Goal: Book appointment/travel/reservation

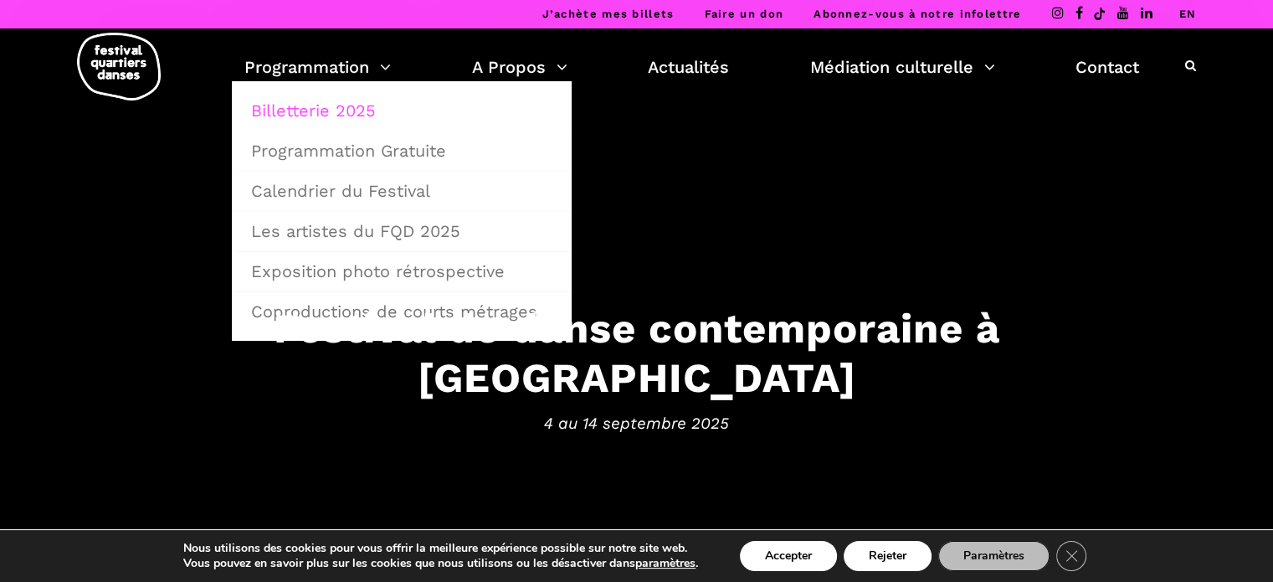
click at [296, 109] on link "Billetterie 2025" at bounding box center [401, 110] width 321 height 38
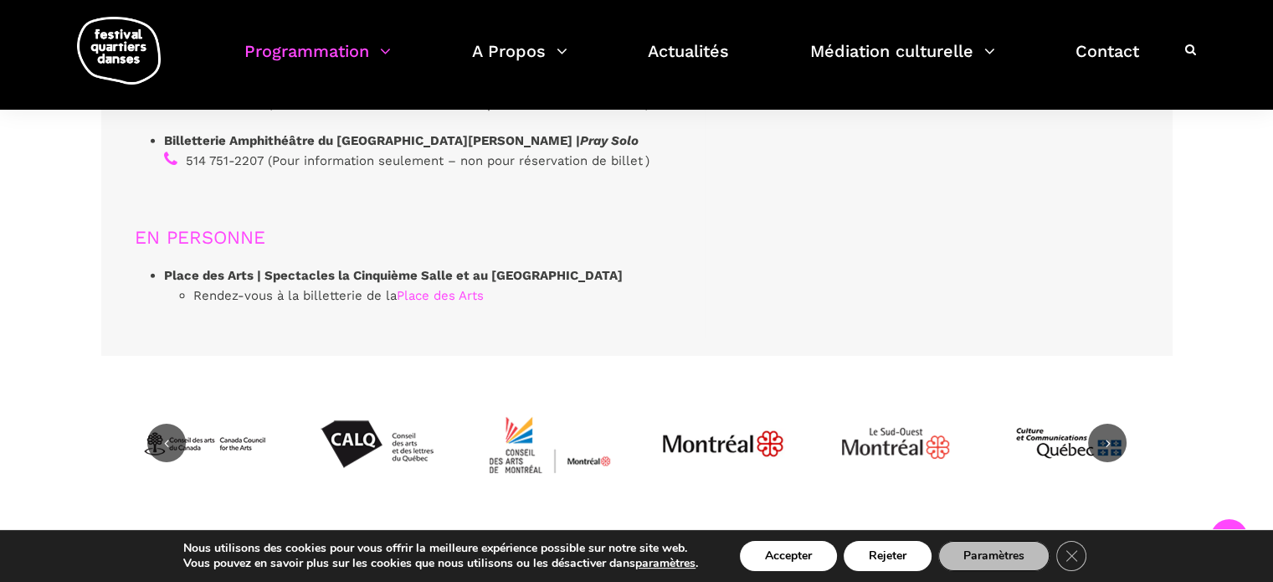
scroll to position [5173, 0]
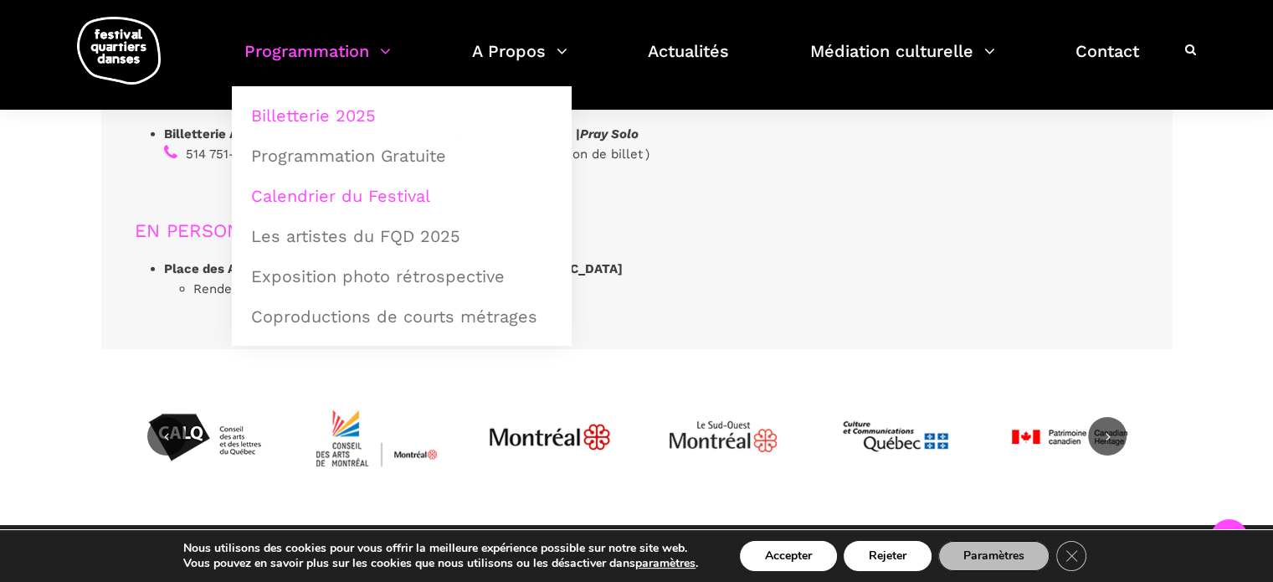
click at [313, 208] on link "Calendrier du Festival" at bounding box center [401, 196] width 321 height 38
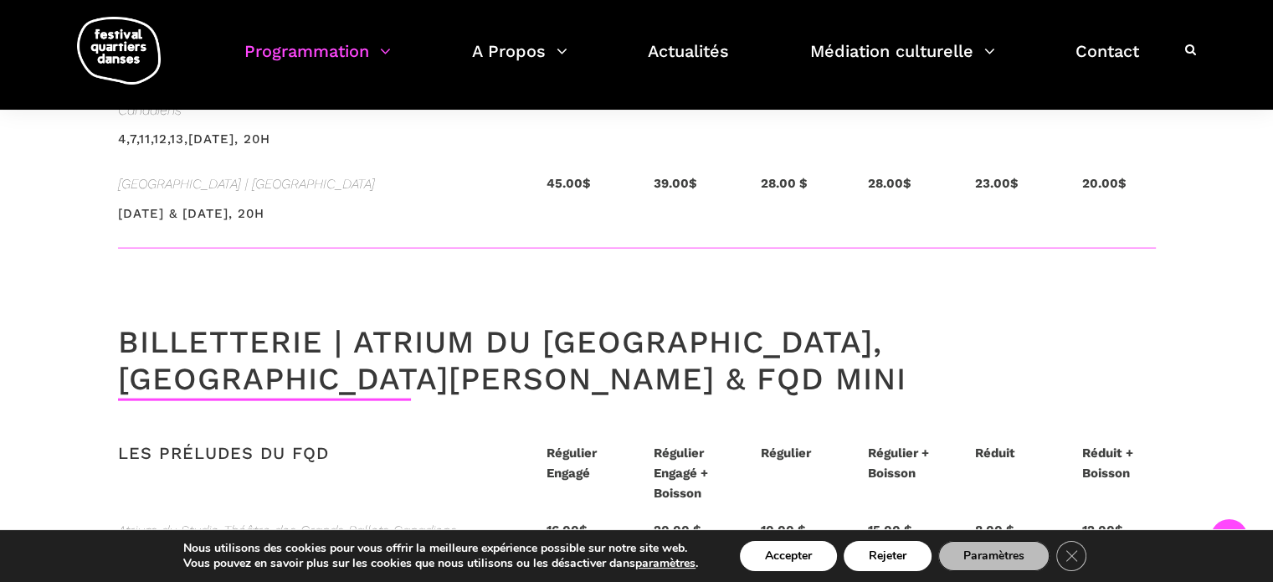
scroll to position [3705, 0]
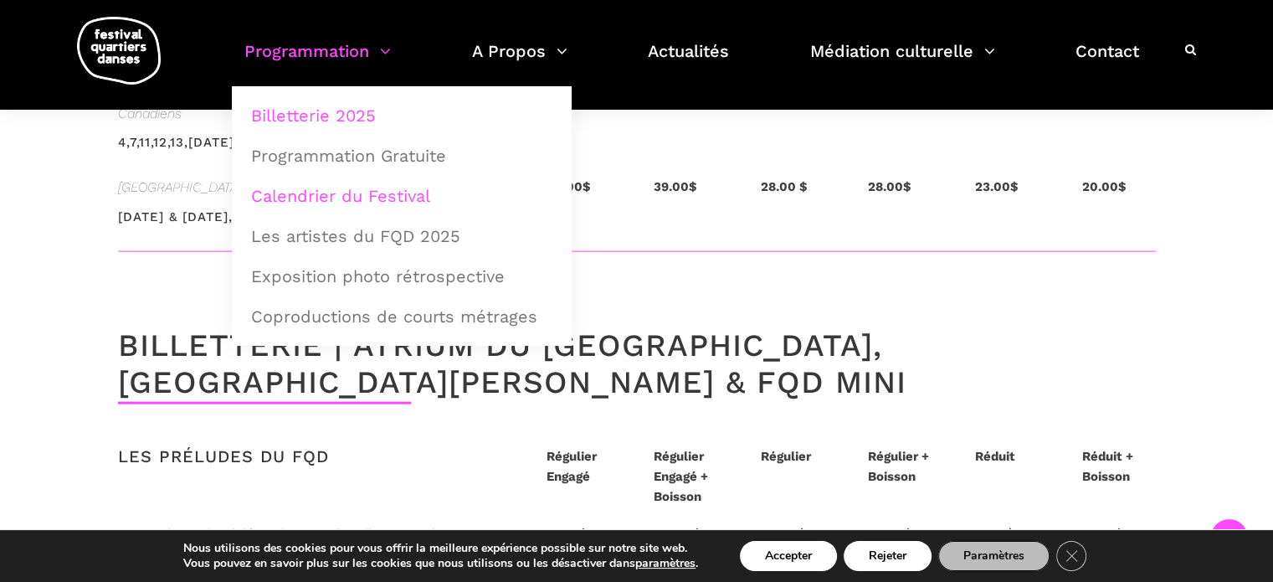
click at [320, 190] on link "Calendrier du Festival" at bounding box center [401, 196] width 321 height 38
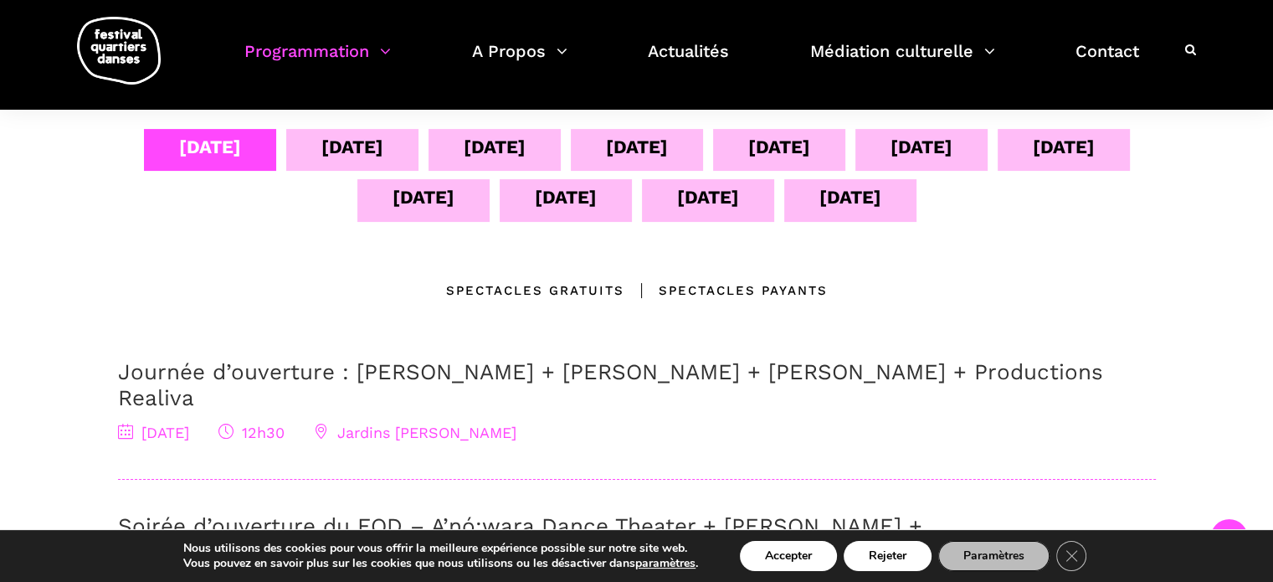
scroll to position [346, 0]
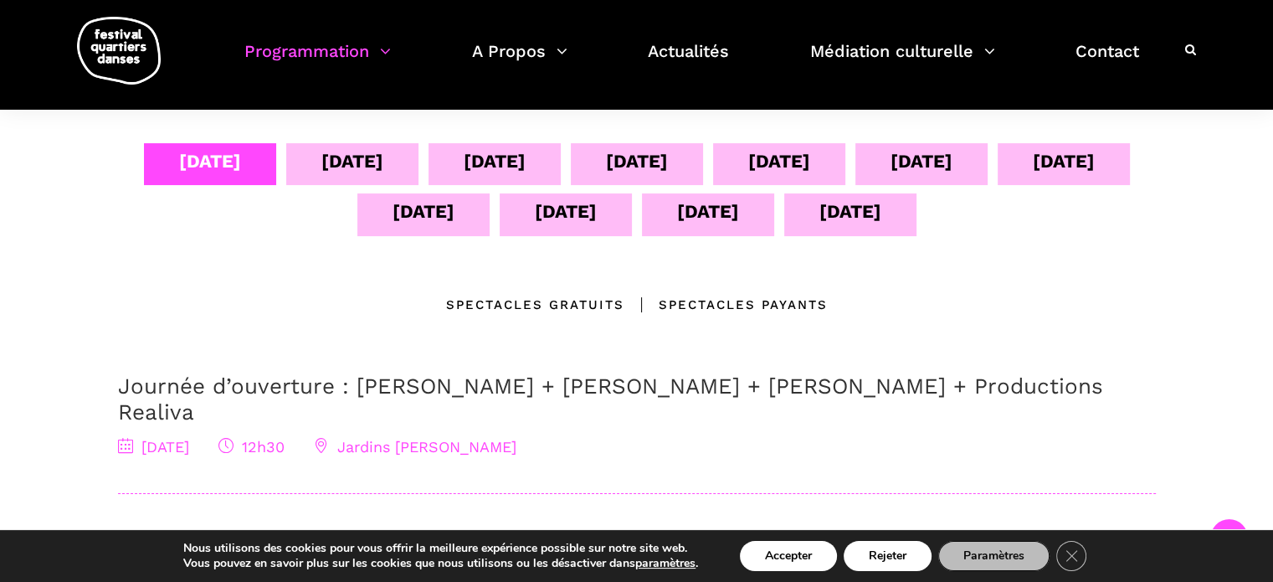
click at [482, 153] on div "[DATE]" at bounding box center [495, 160] width 62 height 29
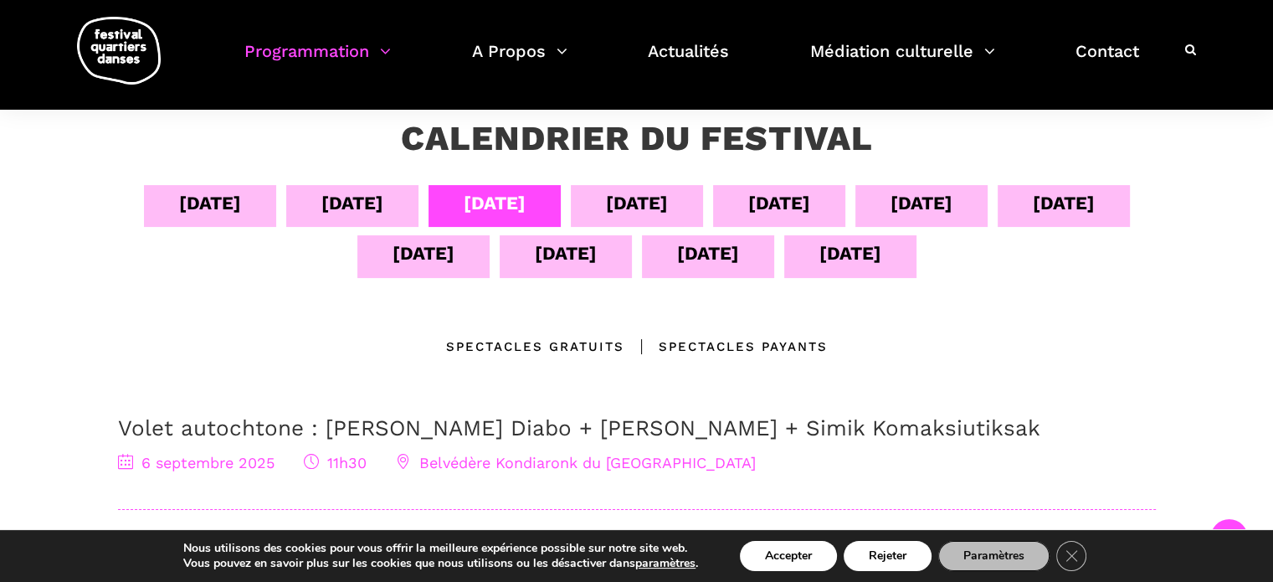
scroll to position [300, 0]
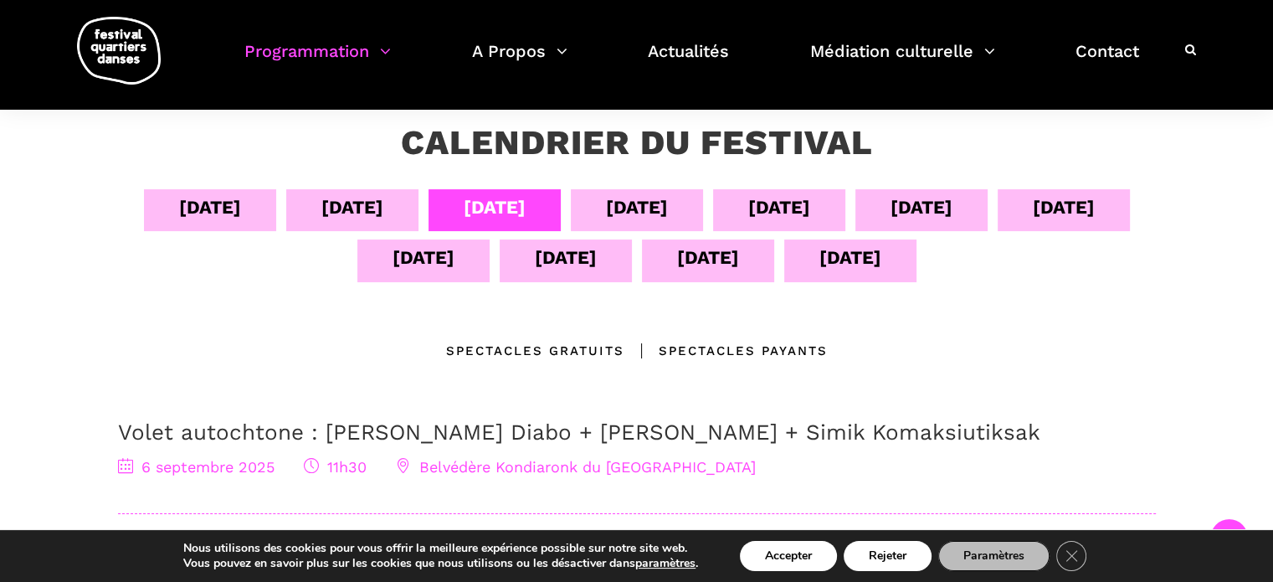
click at [625, 212] on div "[DATE]" at bounding box center [637, 206] width 62 height 29
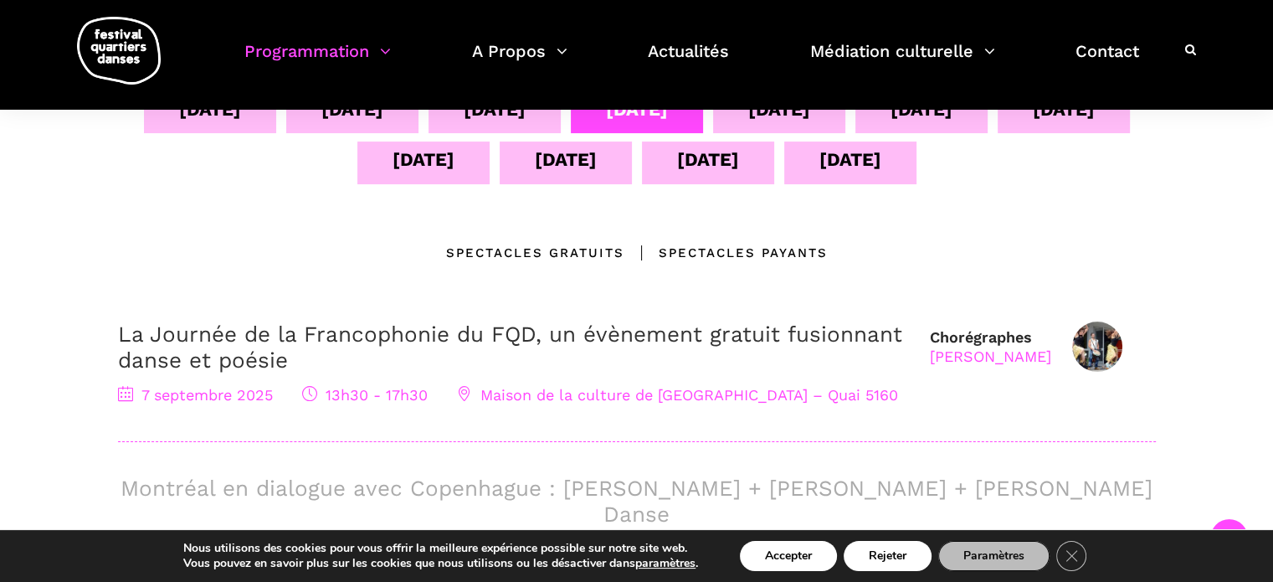
scroll to position [307, 0]
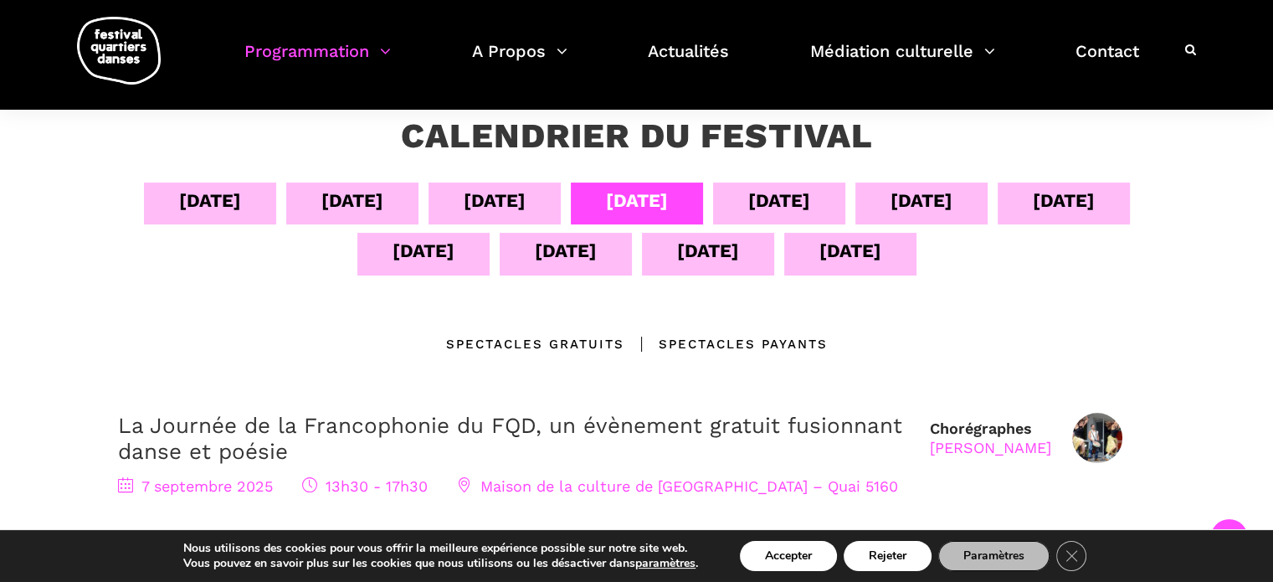
click at [766, 194] on div "08 sept" at bounding box center [779, 200] width 62 height 29
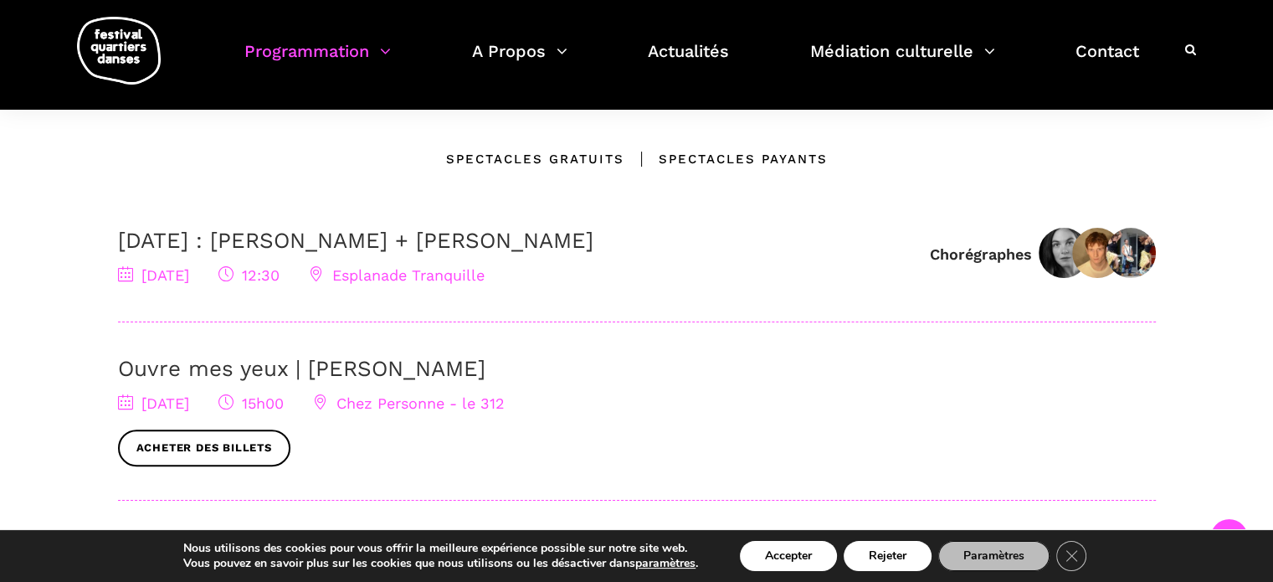
scroll to position [492, 0]
click at [294, 366] on link "Ouvre mes yeux | Charles-Alexis Desgagnés" at bounding box center [301, 368] width 367 height 25
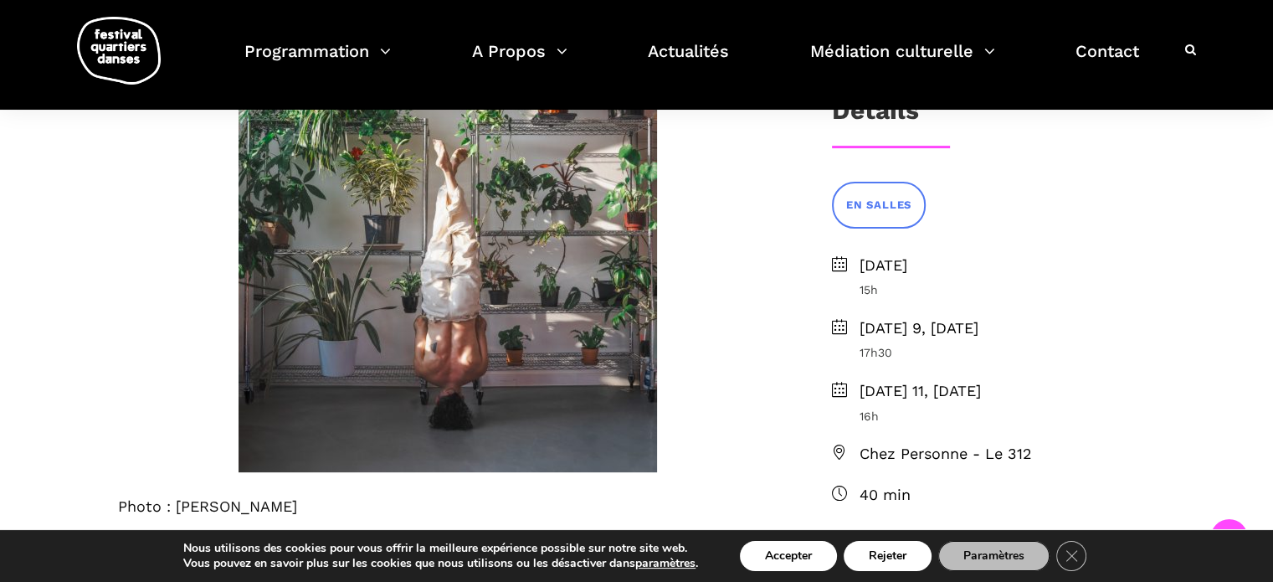
scroll to position [408, 0]
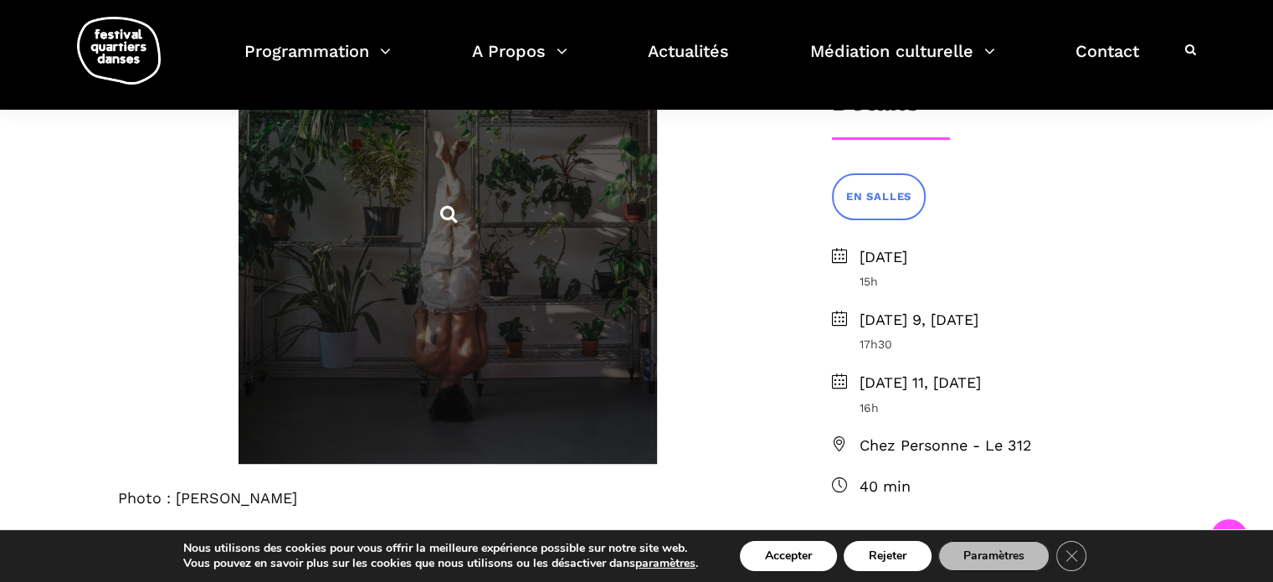
click at [464, 296] on span at bounding box center [447, 213] width 418 height 502
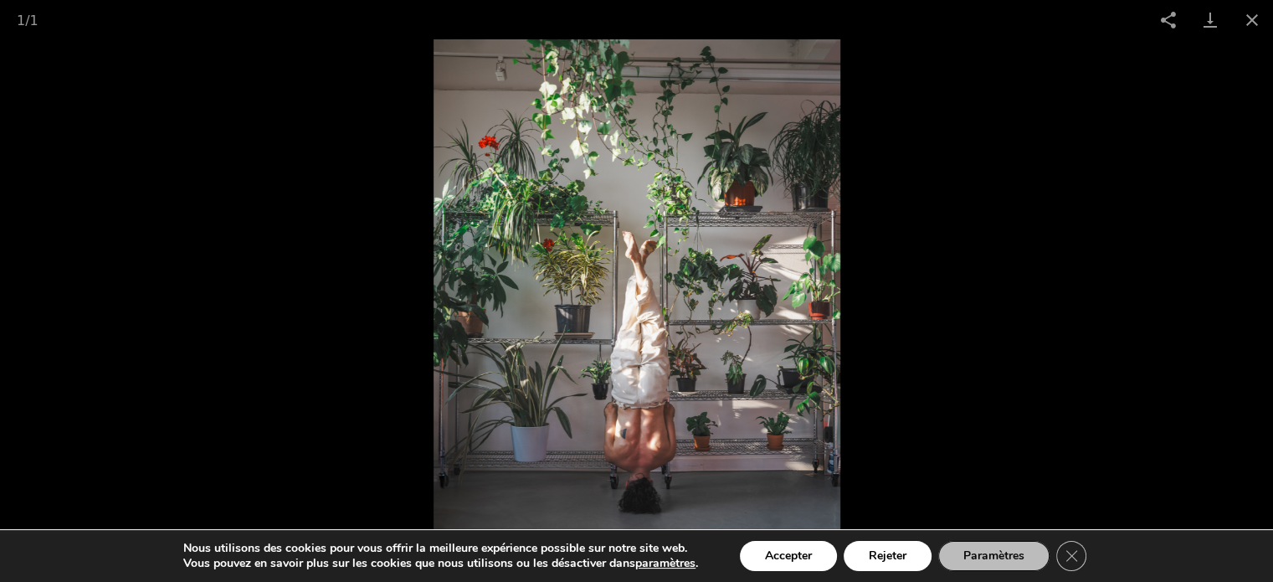
click at [1028, 188] on picture at bounding box center [636, 310] width 1273 height 542
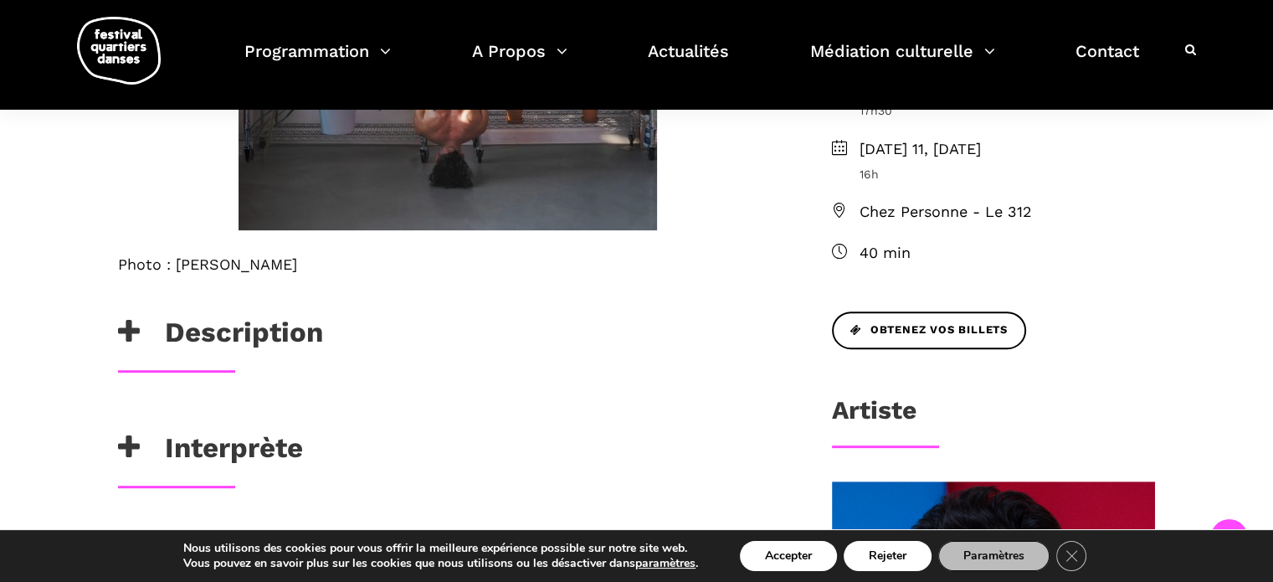
scroll to position [606, 0]
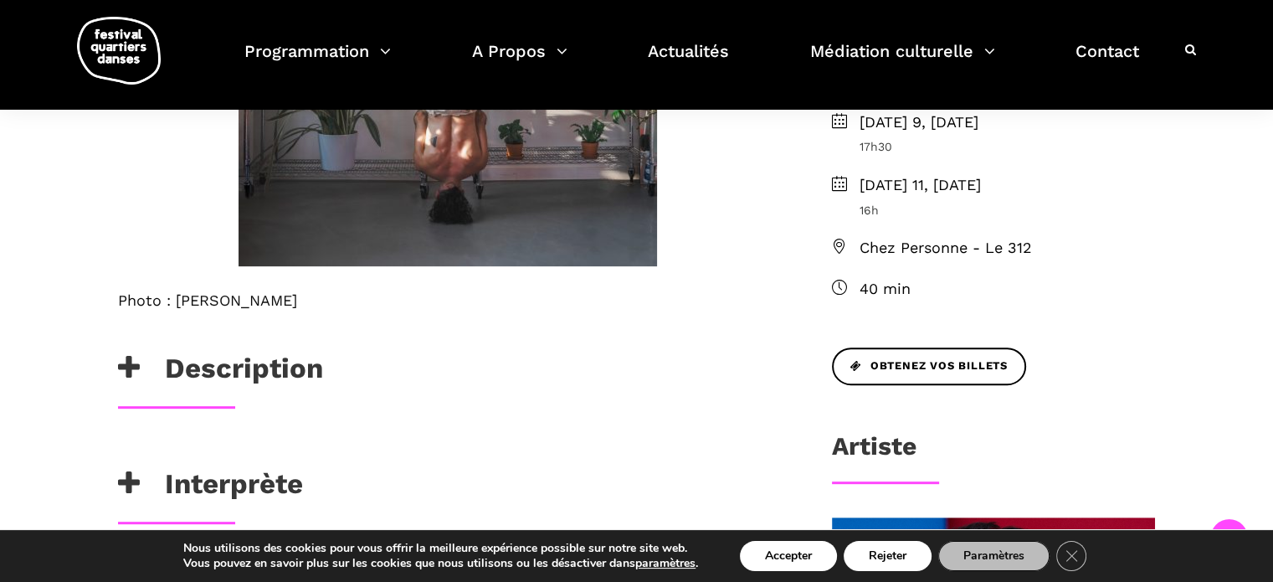
click at [118, 366] on icon at bounding box center [129, 368] width 22 height 28
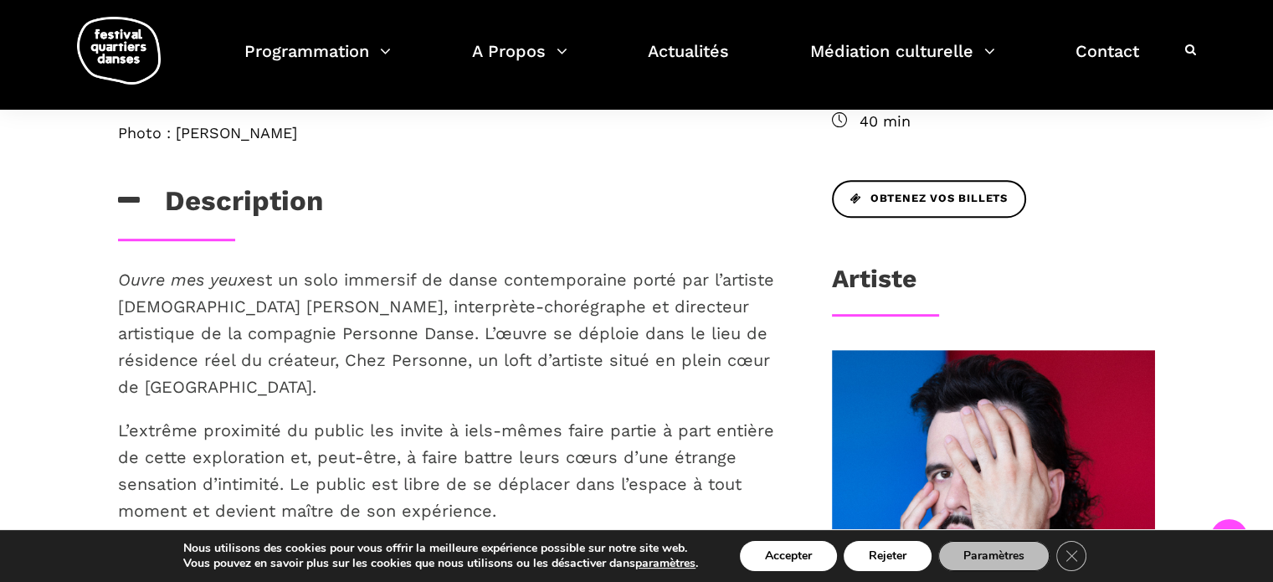
scroll to position [776, 0]
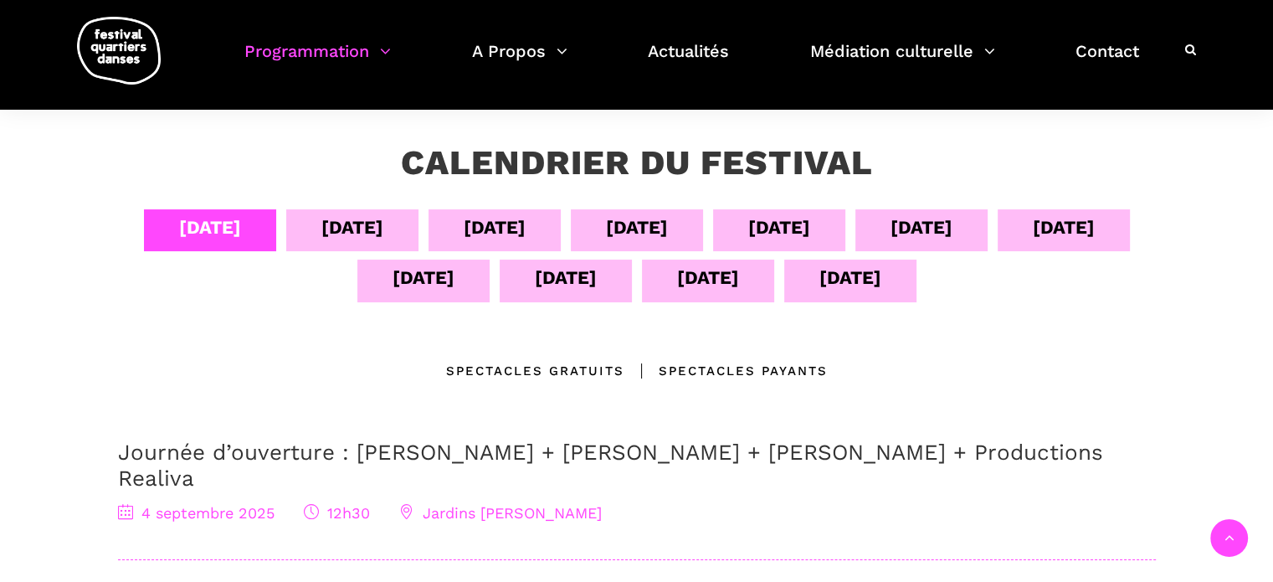
scroll to position [281, 0]
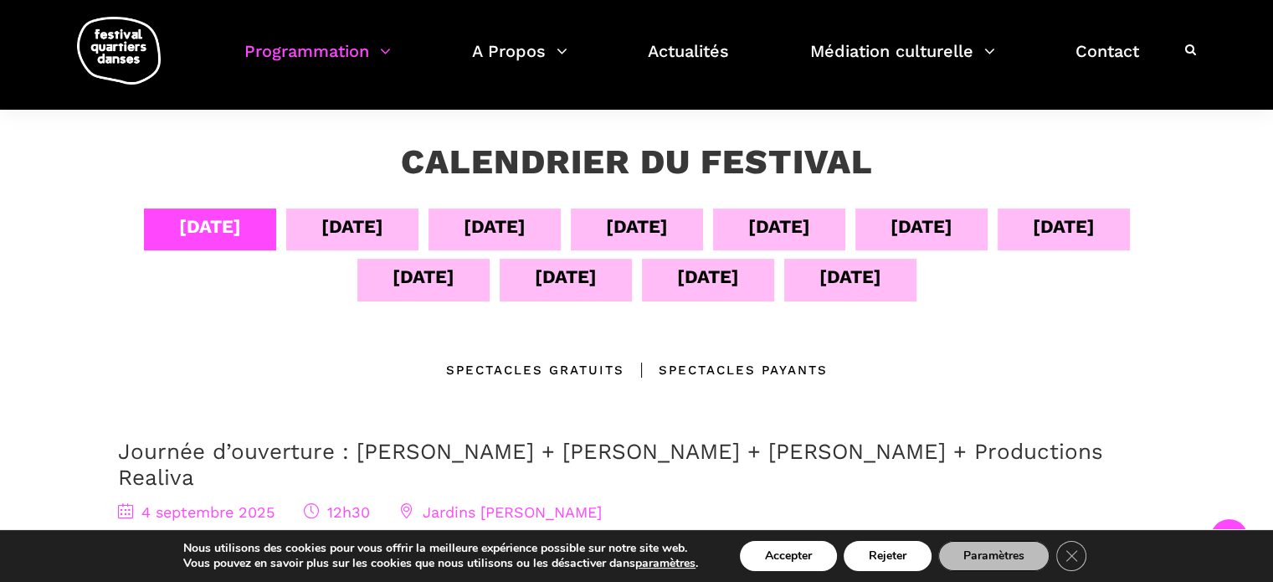
click at [780, 223] on div "[DATE]" at bounding box center [779, 226] width 62 height 29
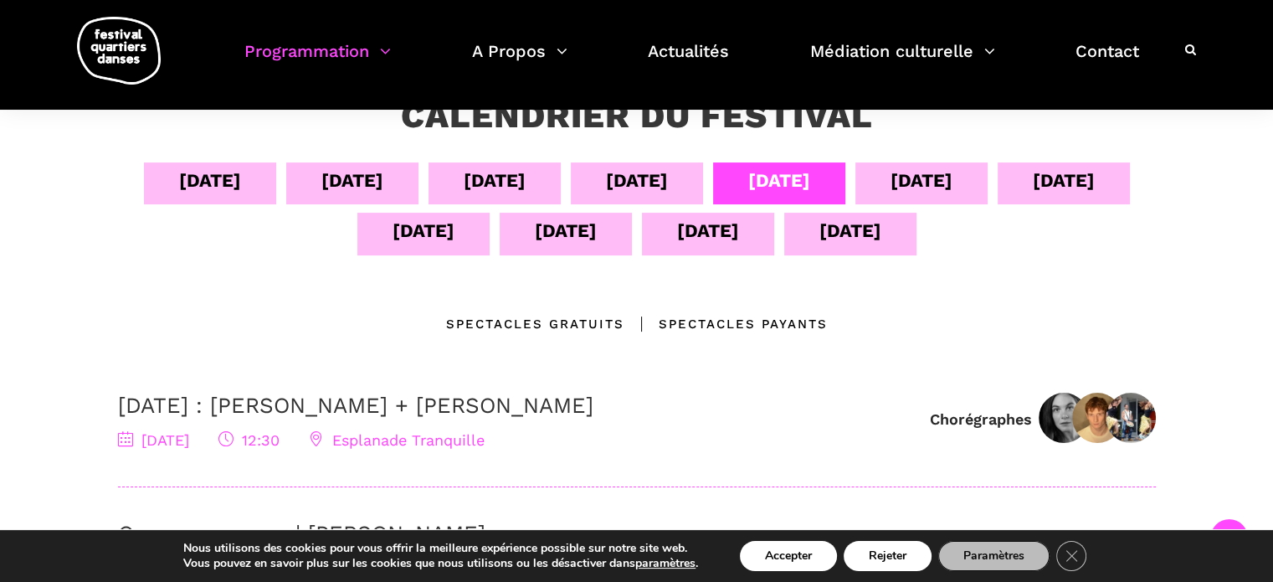
scroll to position [328, 0]
click at [894, 182] on div "09 sept" at bounding box center [921, 182] width 132 height 42
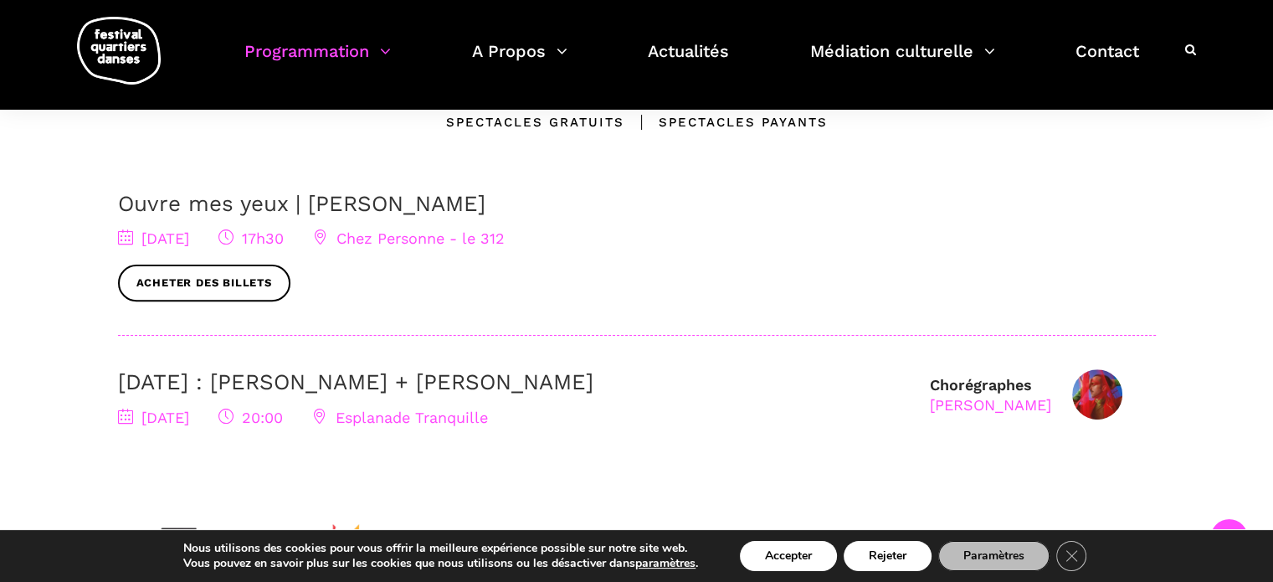
scroll to position [530, 0]
click at [521, 371] on link "9 septembre : Nicholas Bellefleur + Linus Jansner" at bounding box center [355, 379] width 475 height 25
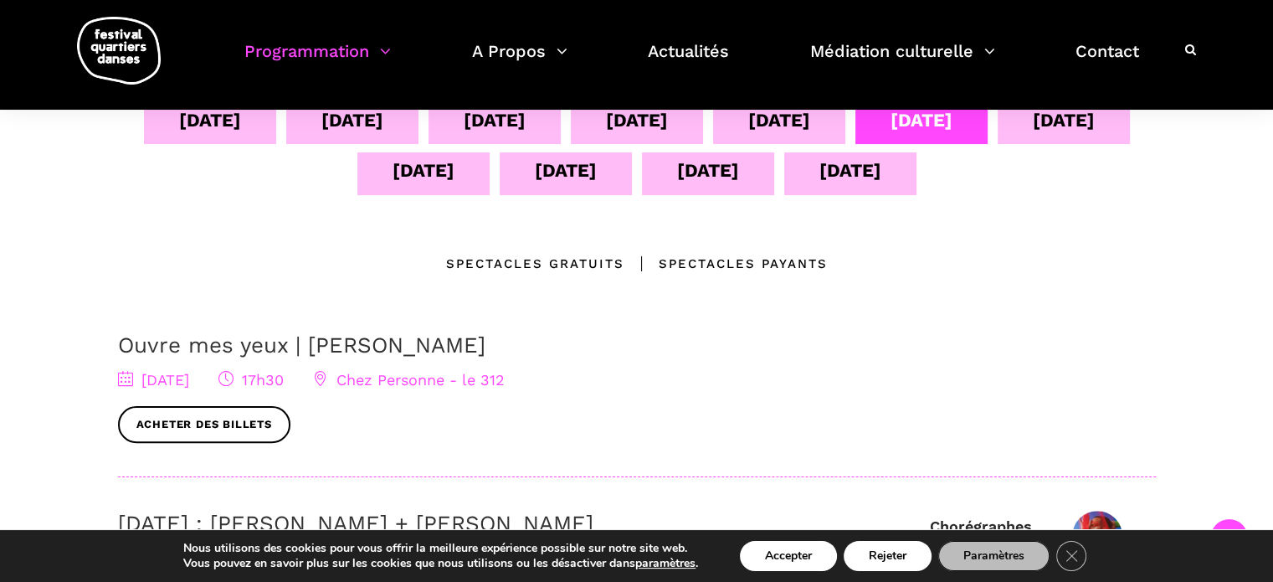
scroll to position [387, 0]
click at [1069, 120] on div "10 sept" at bounding box center [1064, 120] width 62 height 29
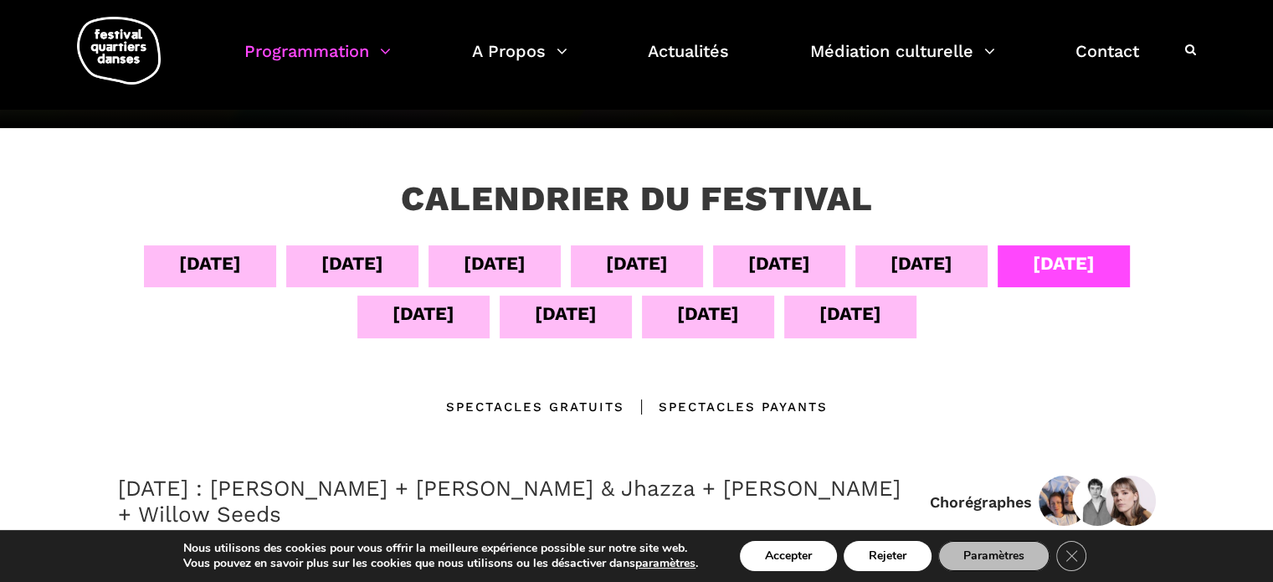
scroll to position [243, 0]
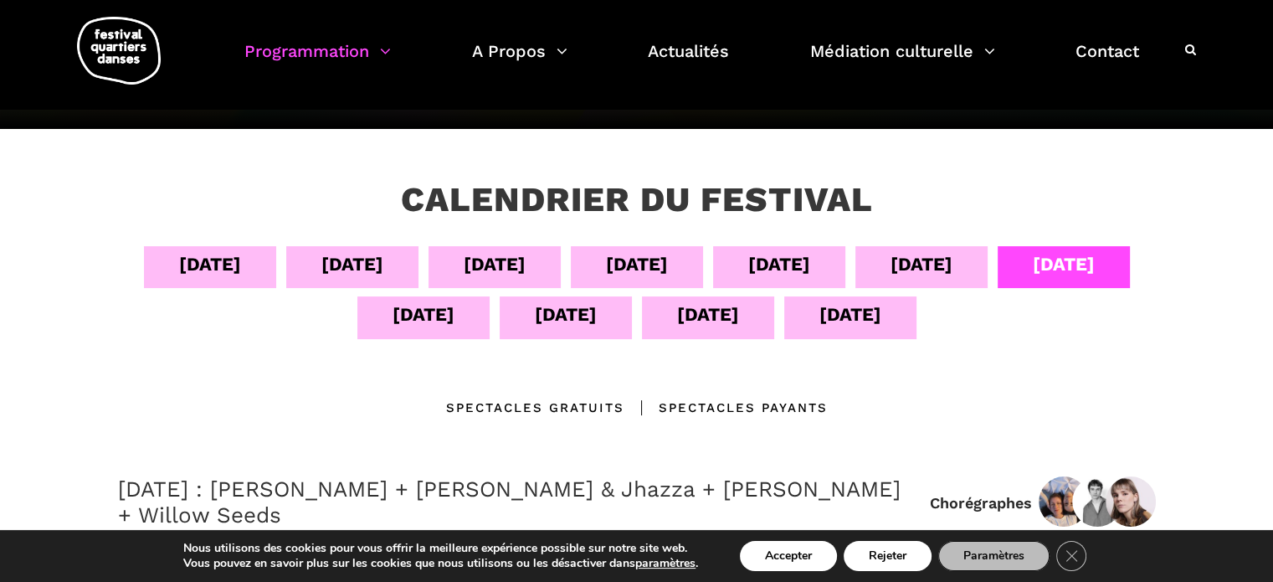
click at [423, 311] on div "11 sept" at bounding box center [423, 314] width 62 height 29
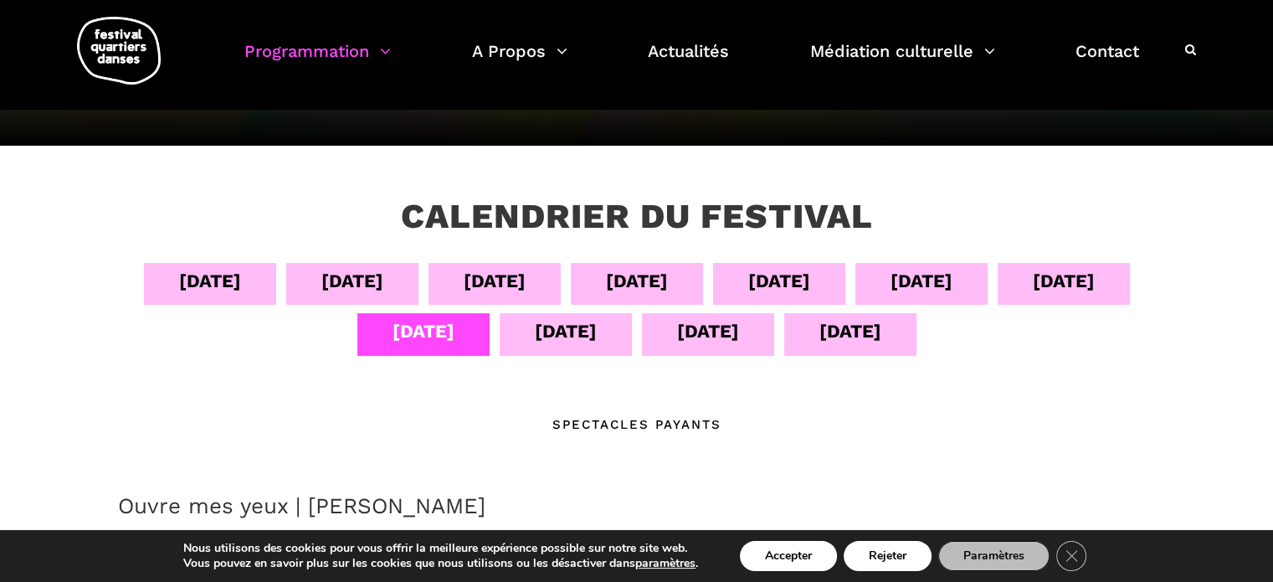
scroll to position [223, 0]
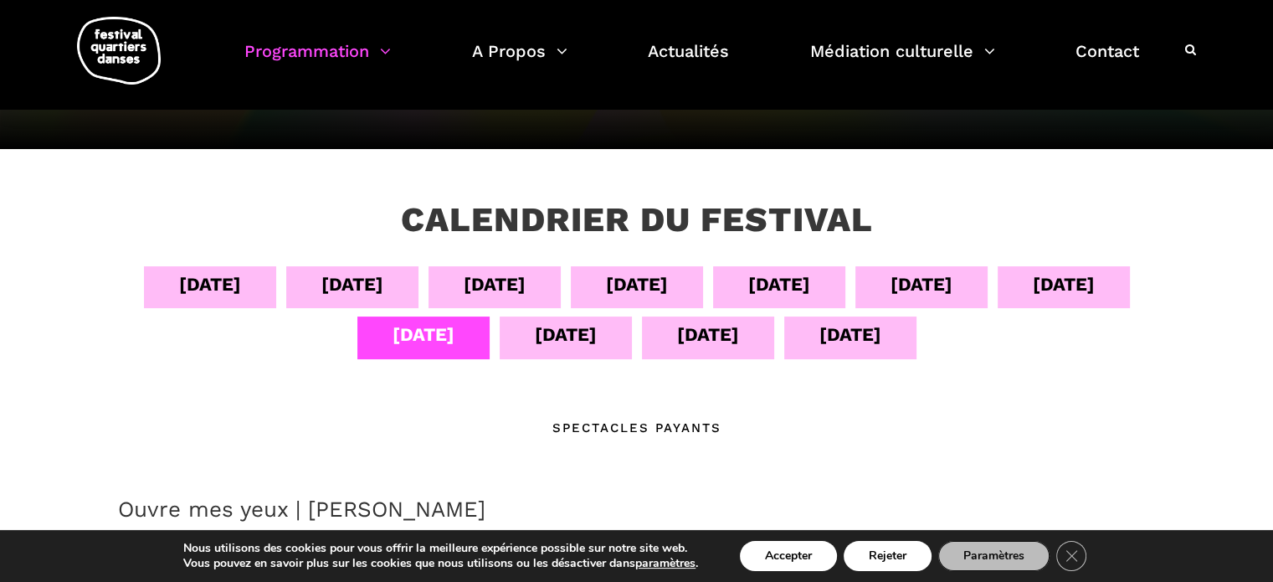
click at [576, 333] on div "12 sept" at bounding box center [566, 334] width 62 height 29
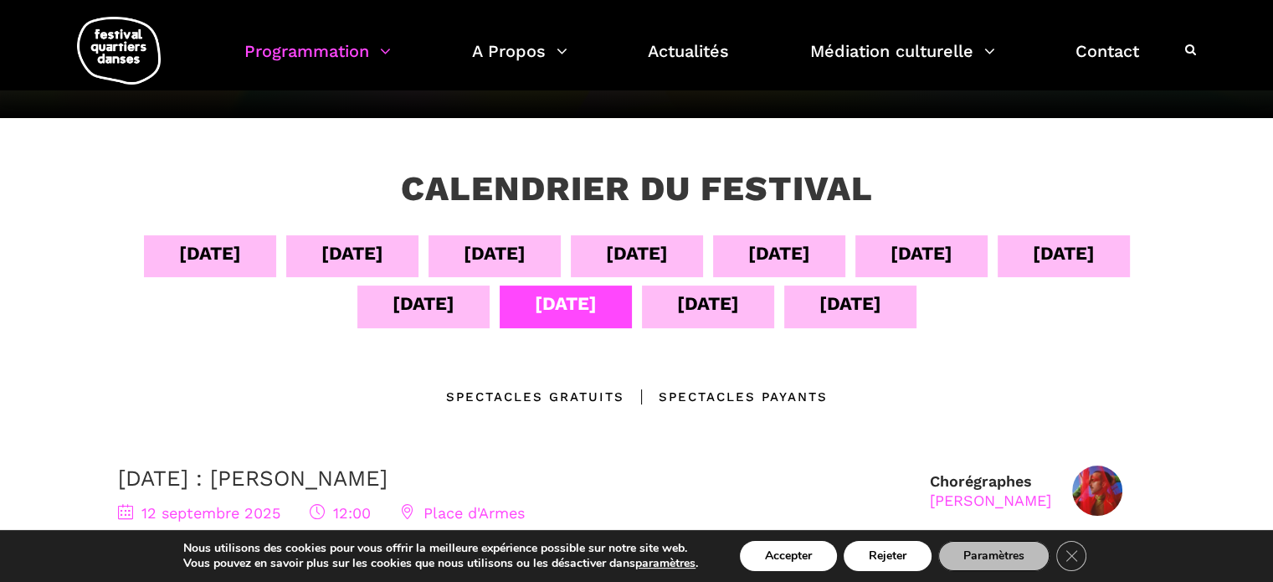
scroll to position [0, 0]
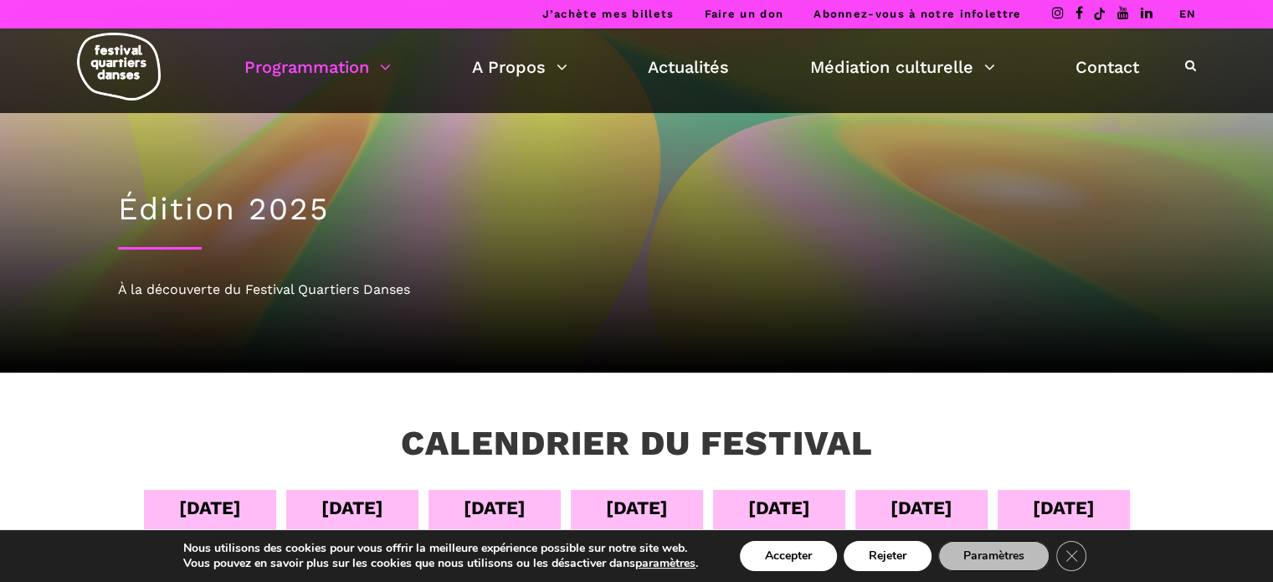
click at [196, 513] on div "04 sept" at bounding box center [210, 507] width 62 height 29
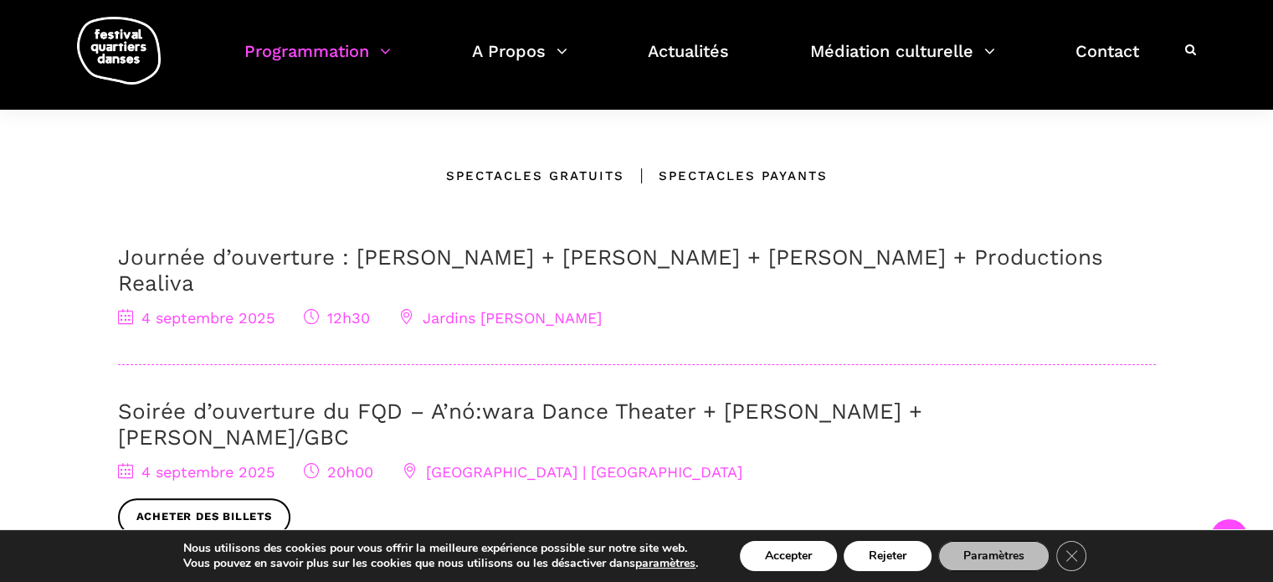
scroll to position [477, 0]
click at [347, 397] on link "Soirée d’ouverture du FQD – A’nó:wara Dance Theater + Charles Brecard + Etienne…" at bounding box center [520, 422] width 804 height 51
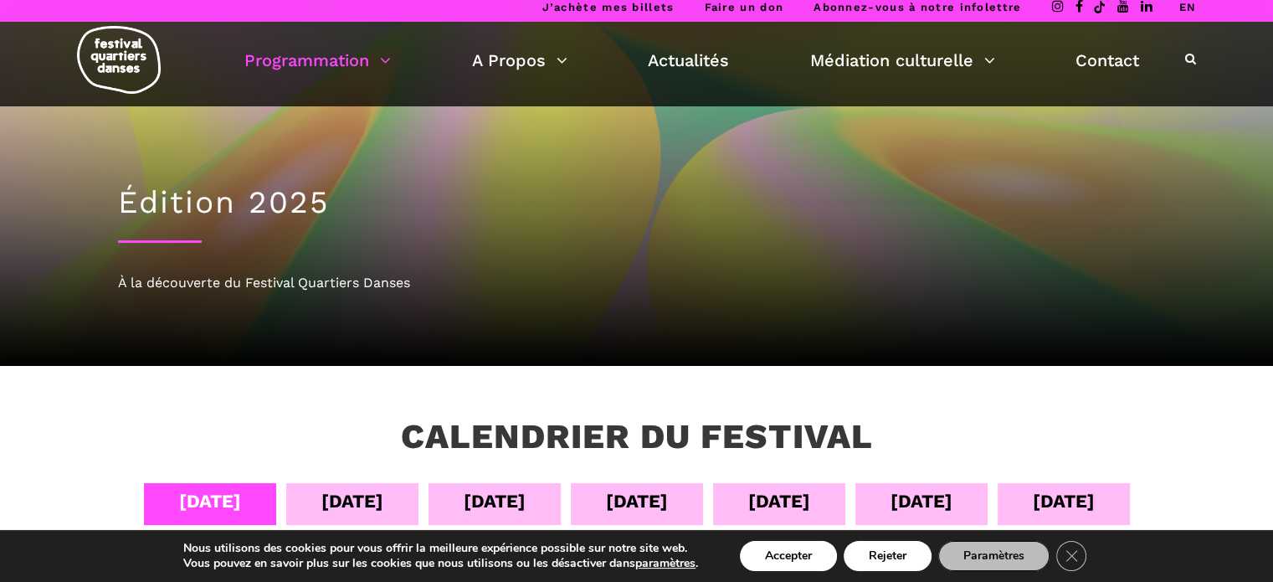
scroll to position [0, 0]
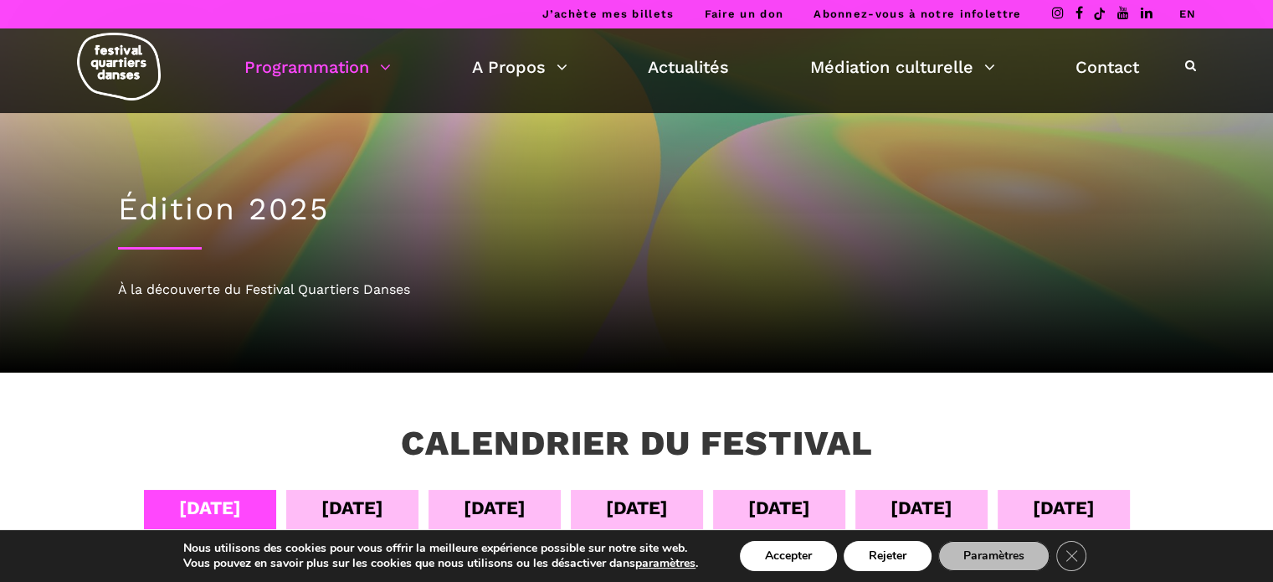
click at [484, 501] on div "06 sept" at bounding box center [495, 507] width 62 height 29
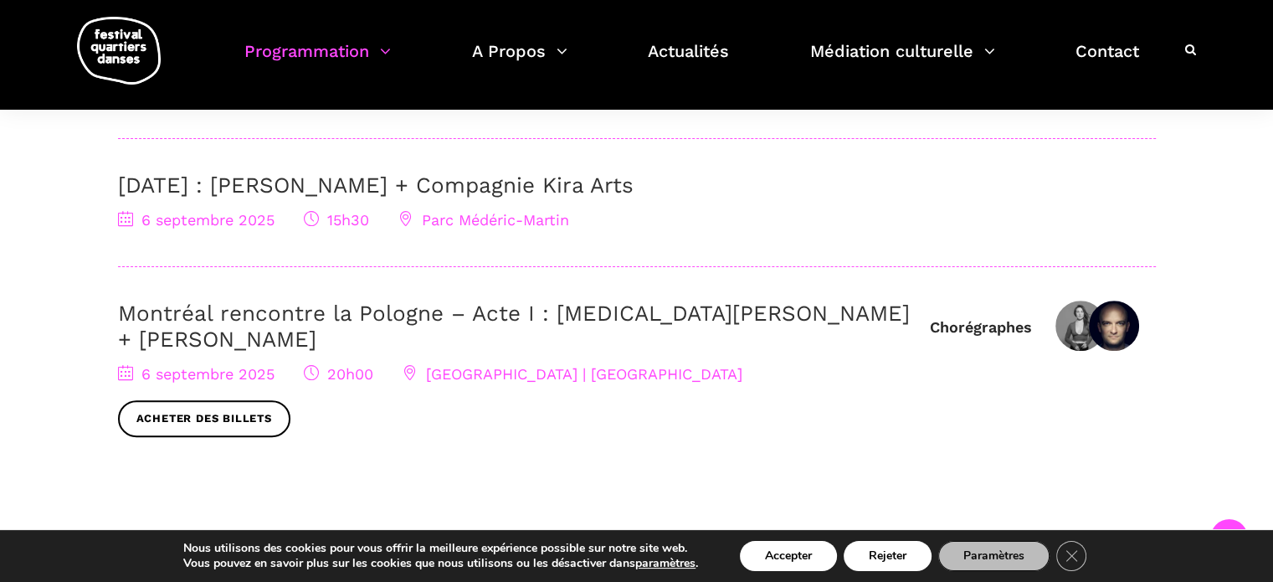
scroll to position [674, 0]
click at [231, 401] on link "Acheter des billets" at bounding box center [204, 420] width 172 height 38
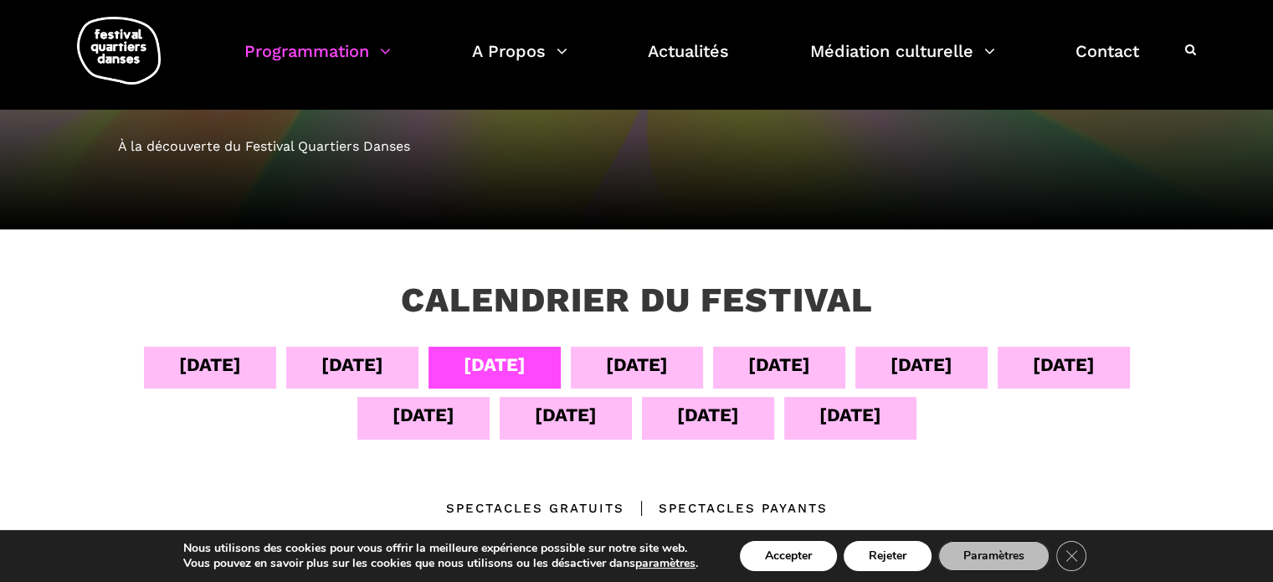
scroll to position [126, 0]
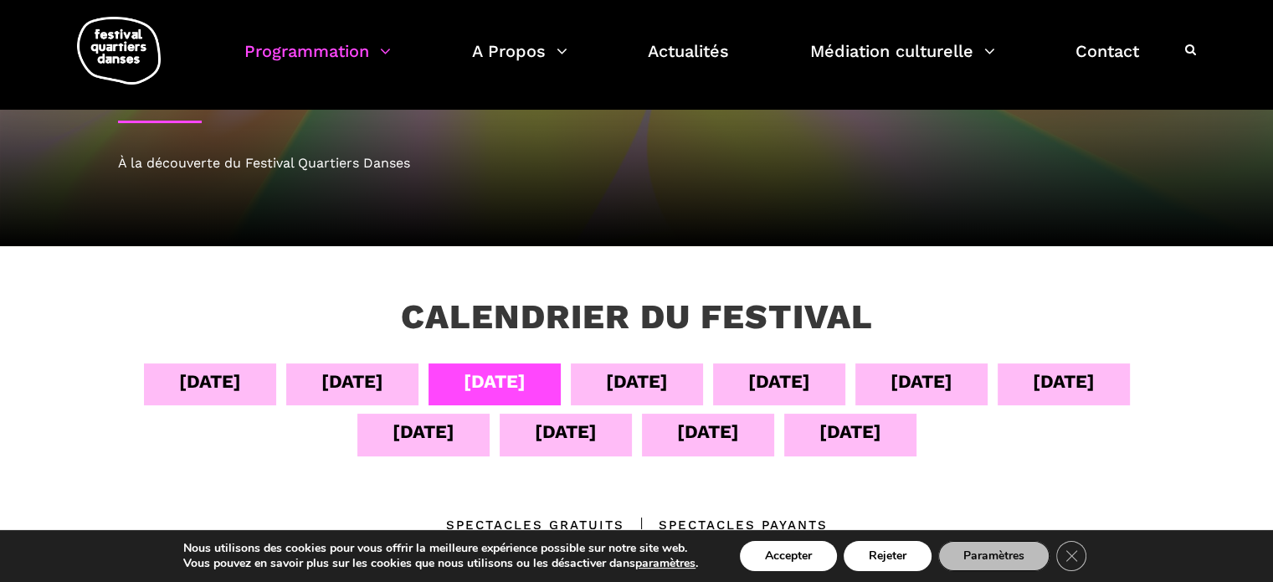
click at [632, 377] on div "07 sept" at bounding box center [637, 380] width 62 height 29
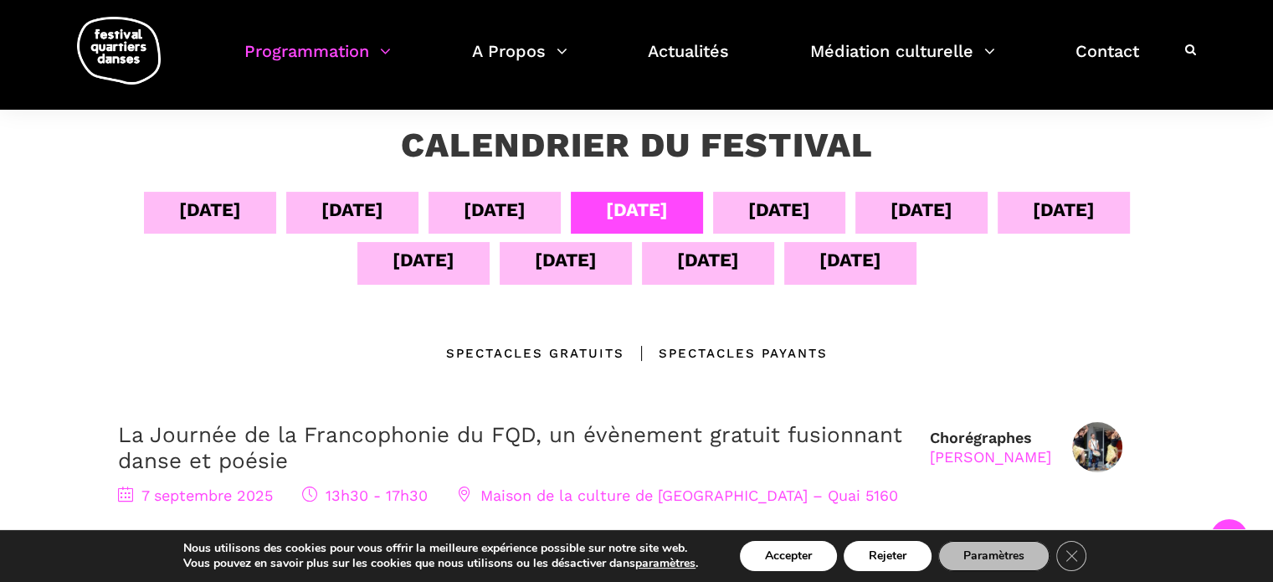
scroll to position [297, 0]
click at [807, 193] on div "08 sept" at bounding box center [779, 213] width 132 height 42
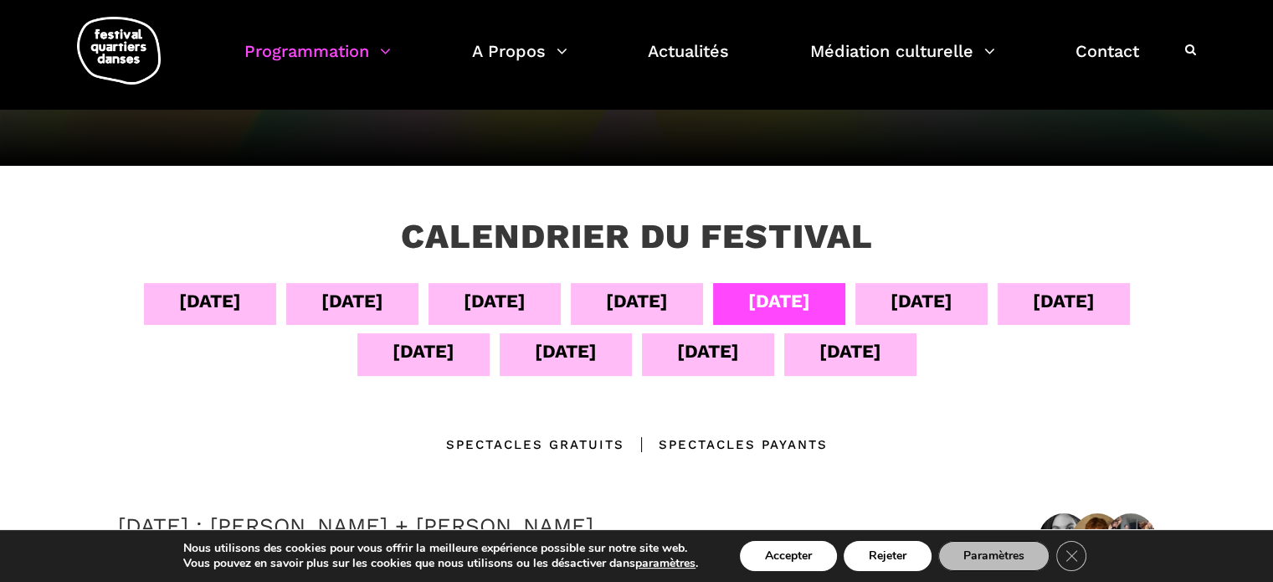
scroll to position [201, 0]
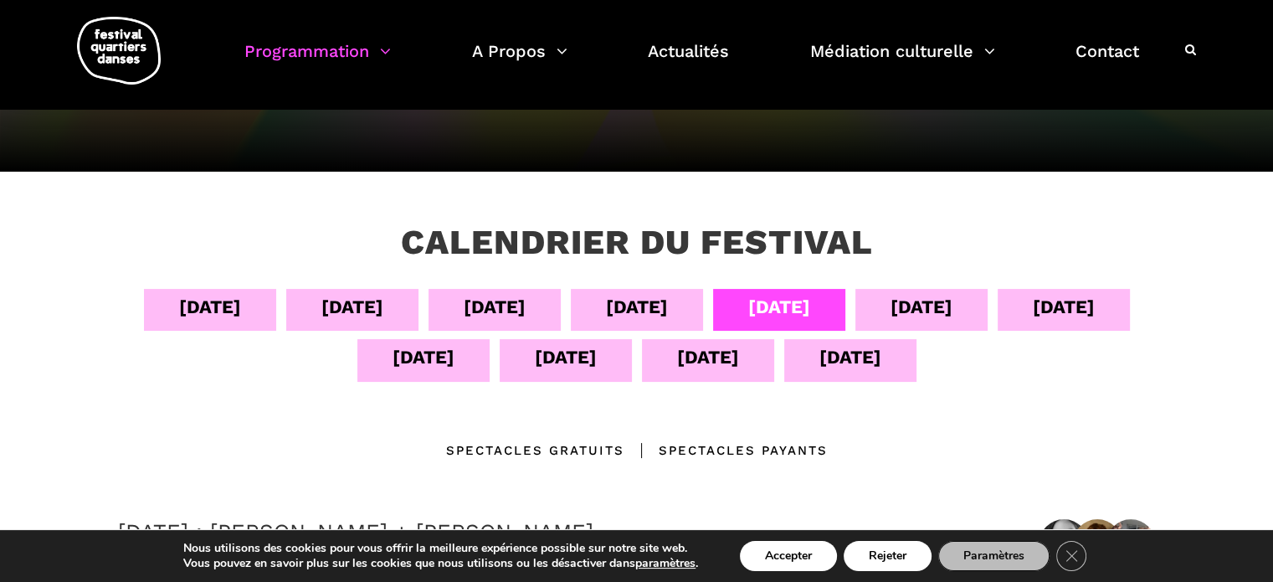
click at [927, 300] on div "09 sept" at bounding box center [921, 306] width 62 height 29
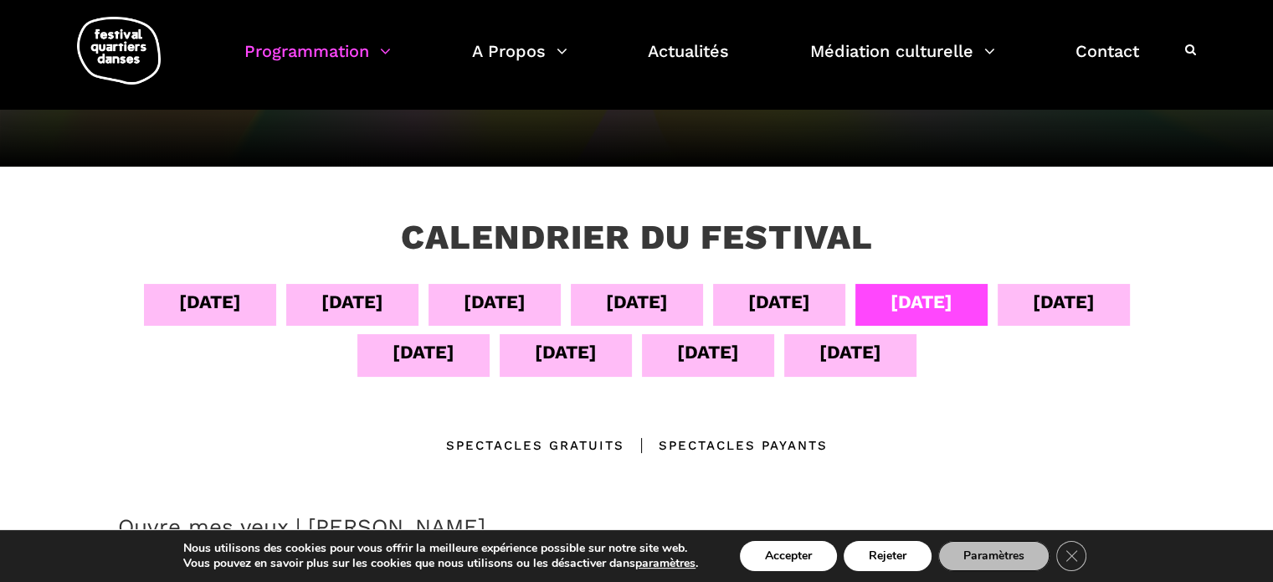
scroll to position [199, 0]
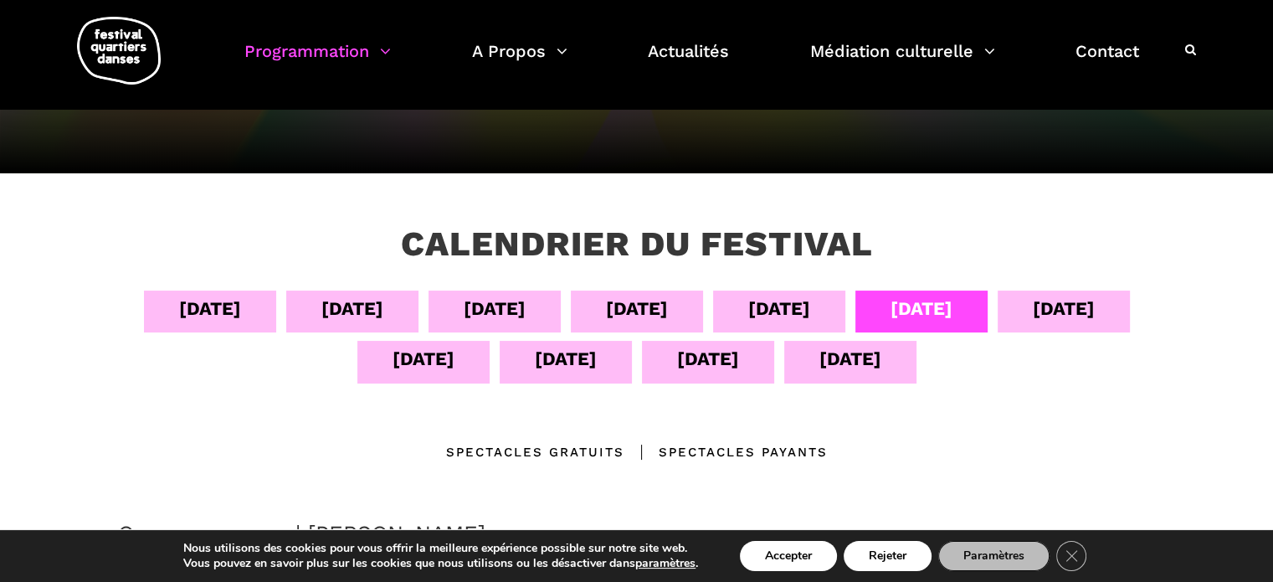
click at [1060, 300] on div "10 sept" at bounding box center [1064, 308] width 62 height 29
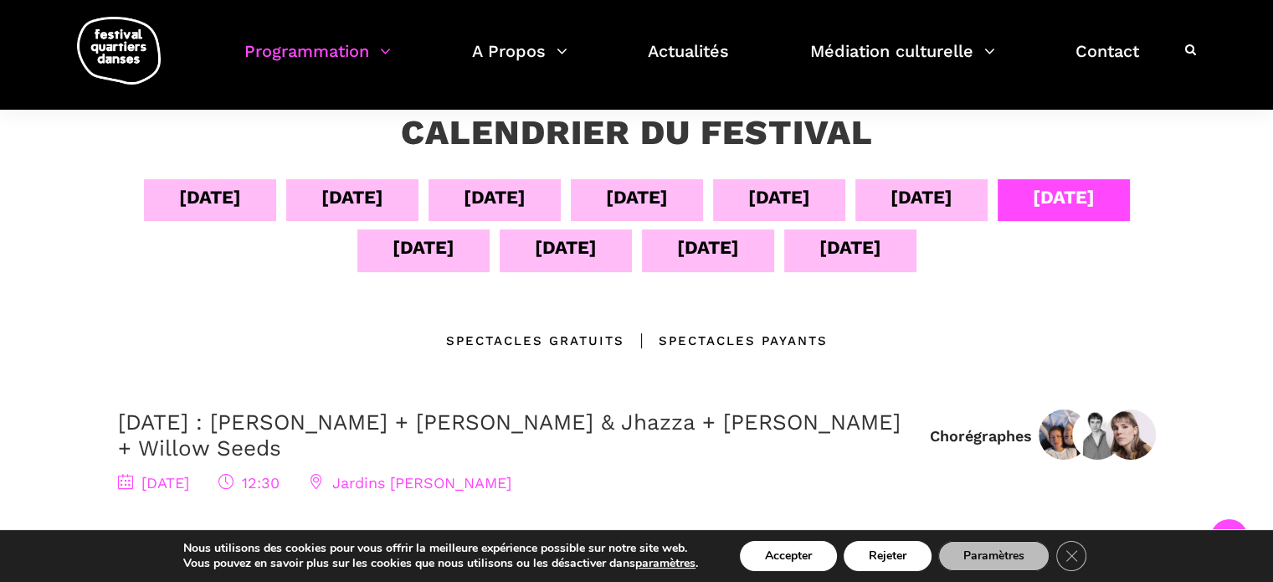
scroll to position [310, 0]
click at [428, 247] on div "11 sept" at bounding box center [423, 247] width 62 height 29
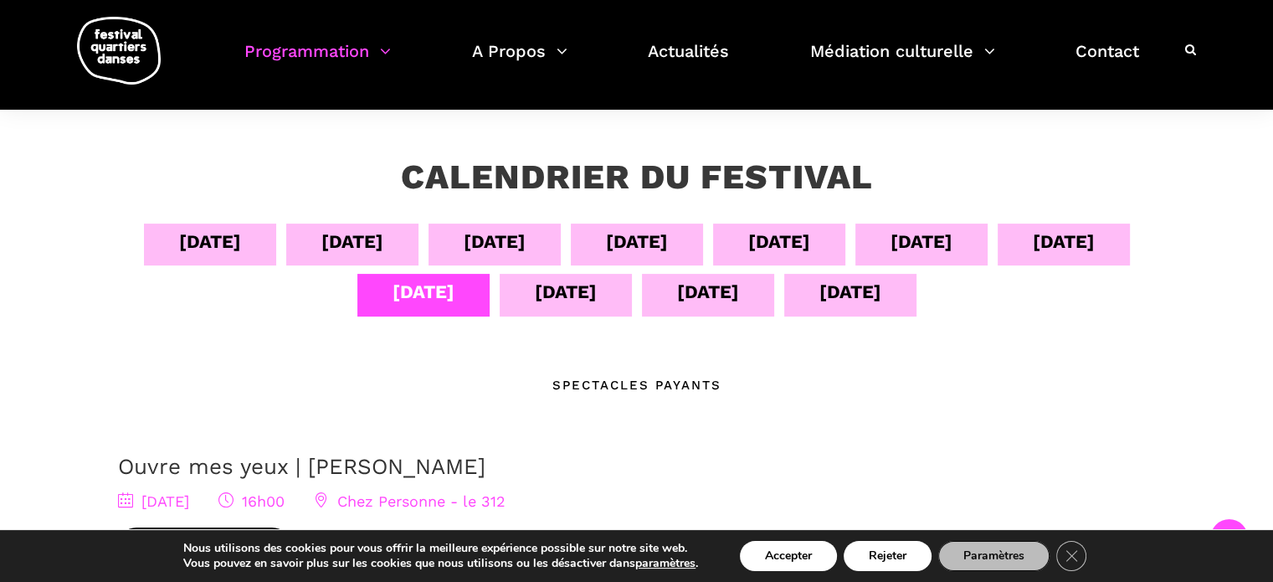
scroll to position [264, 0]
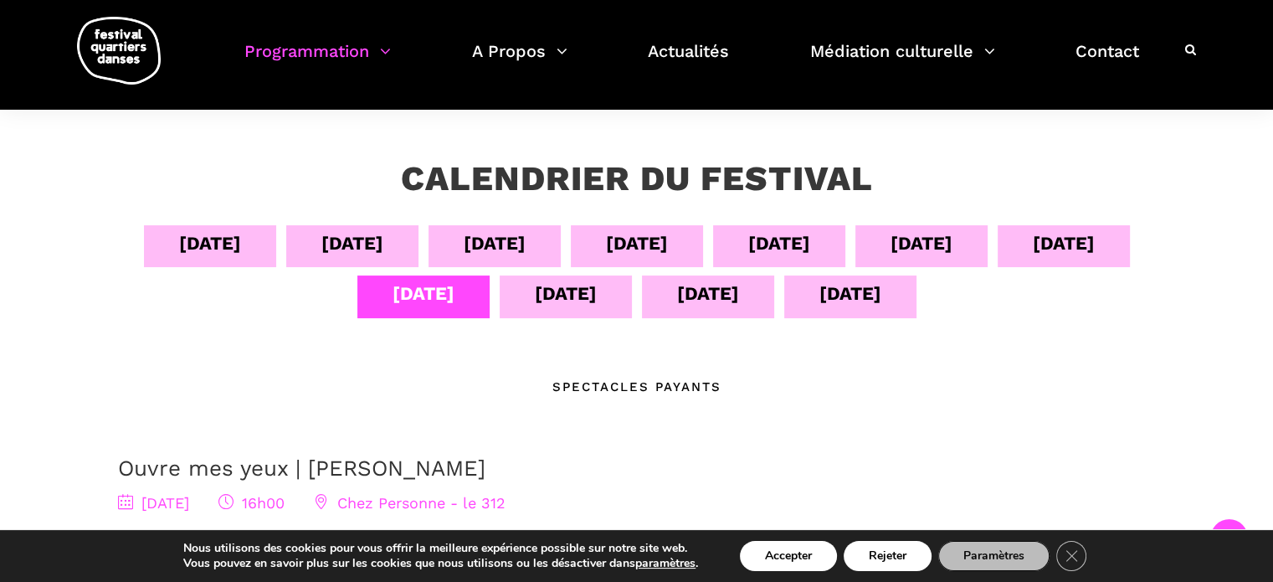
click at [561, 303] on div "12 sept" at bounding box center [566, 293] width 62 height 29
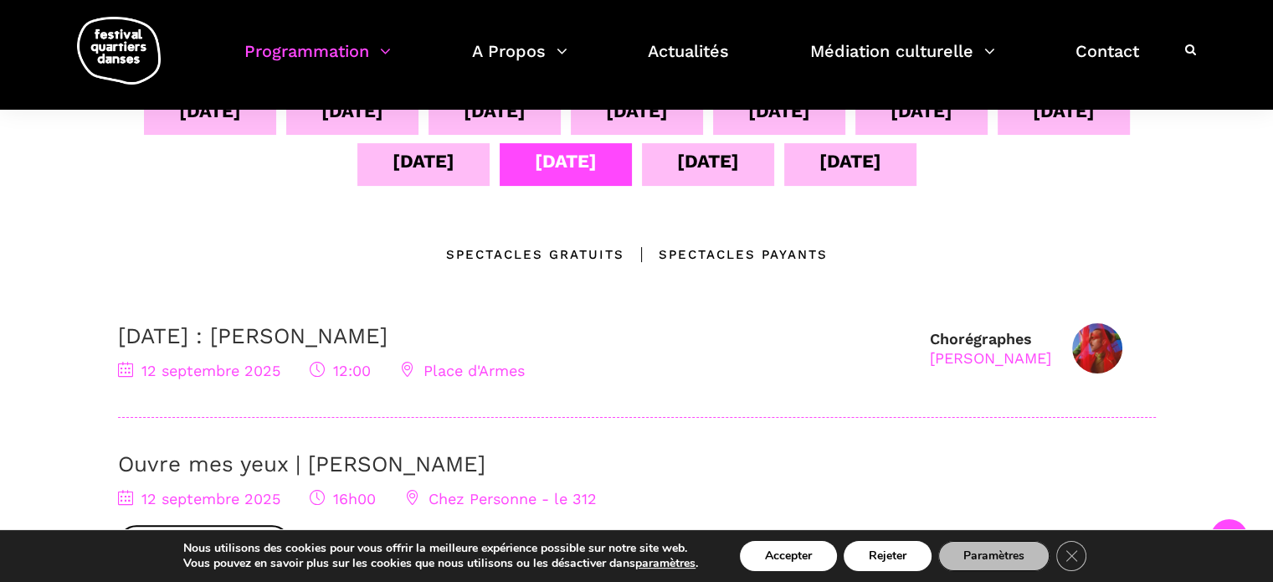
scroll to position [395, 0]
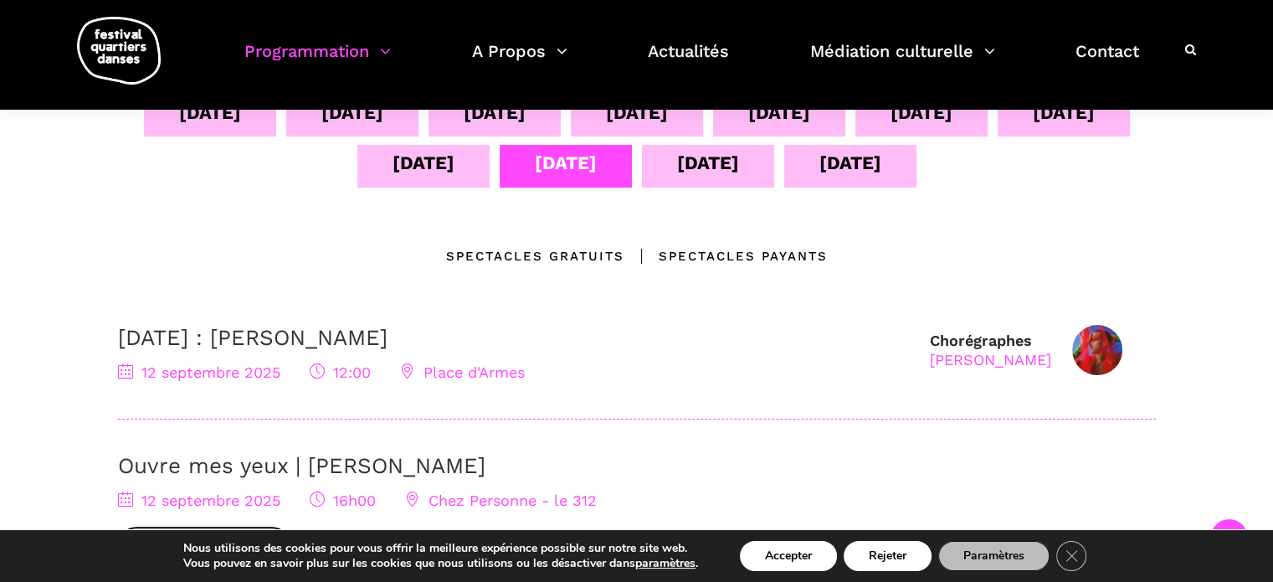
click at [709, 177] on div "13 sept" at bounding box center [708, 162] width 62 height 29
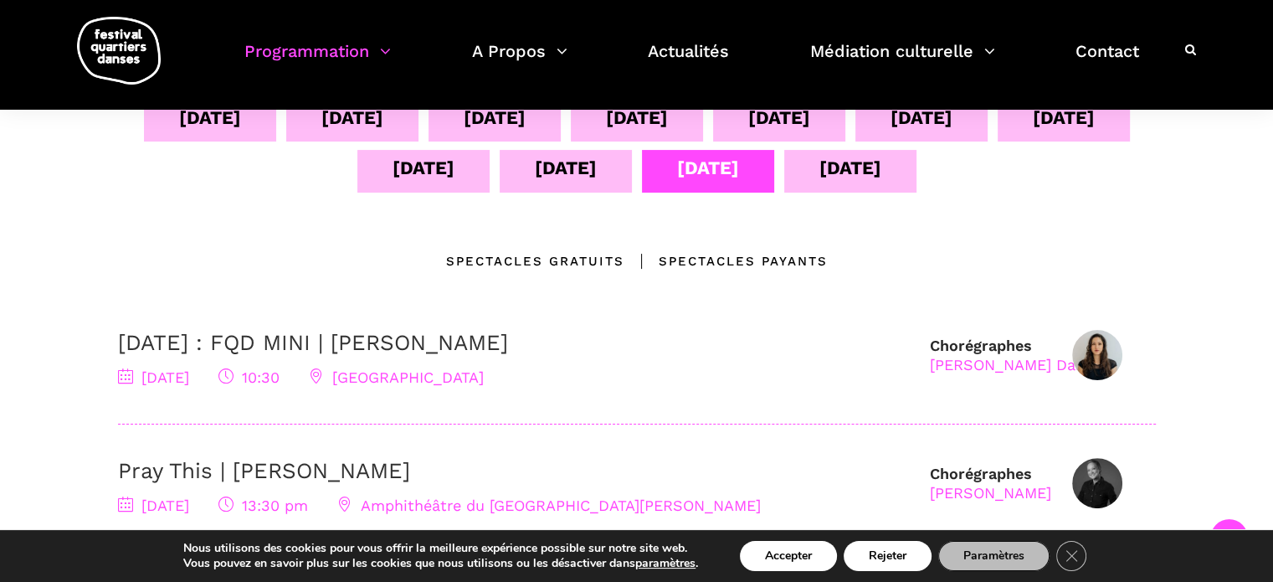
scroll to position [388, 0]
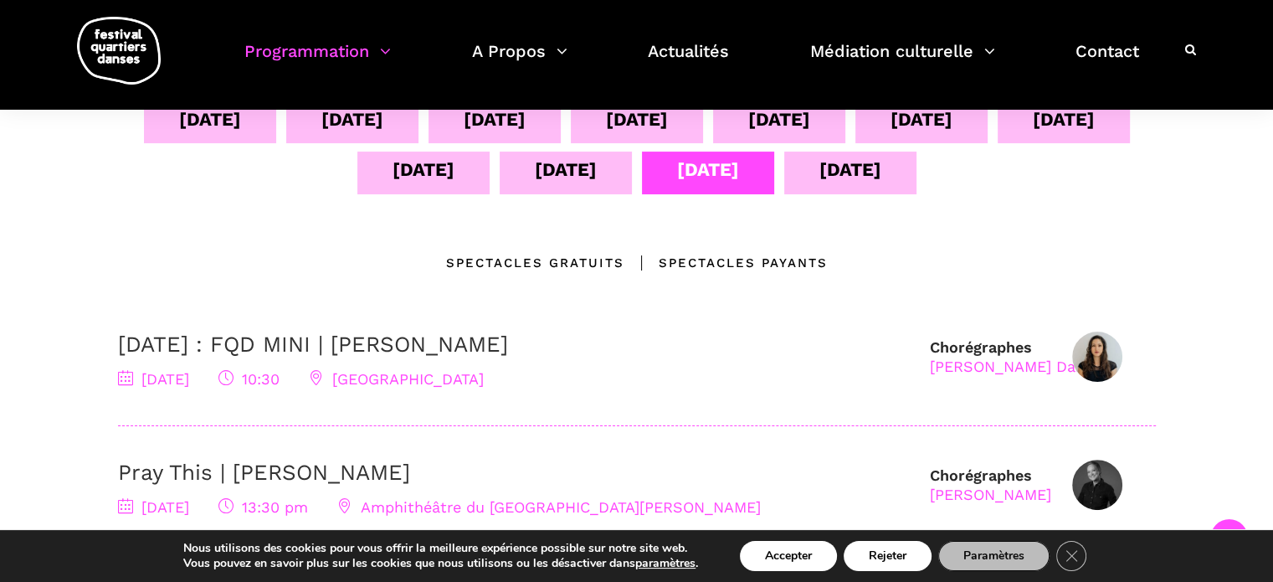
click at [823, 179] on div "14 sept" at bounding box center [850, 169] width 62 height 29
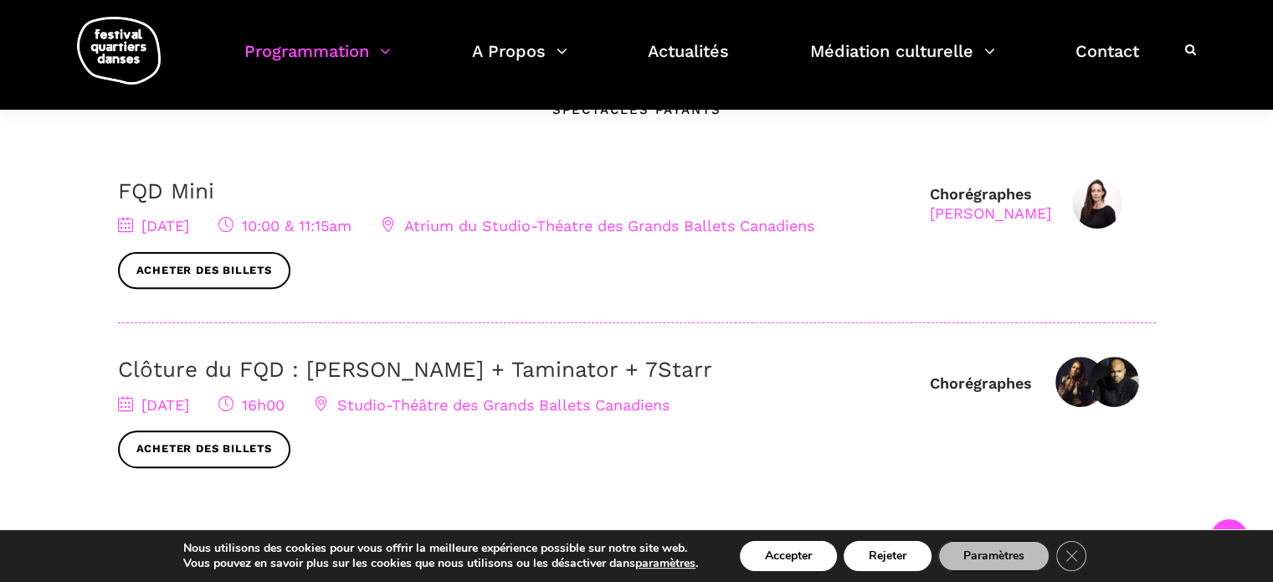
scroll to position [539, 0]
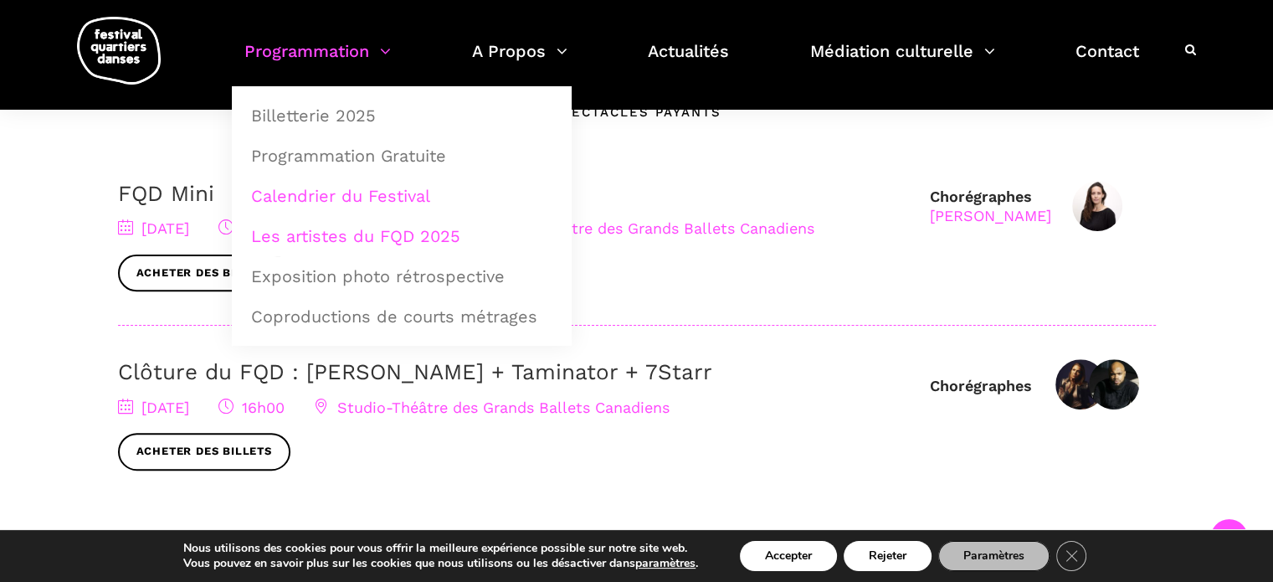
click at [312, 235] on link "Les artistes du FQD 2025" at bounding box center [401, 236] width 321 height 38
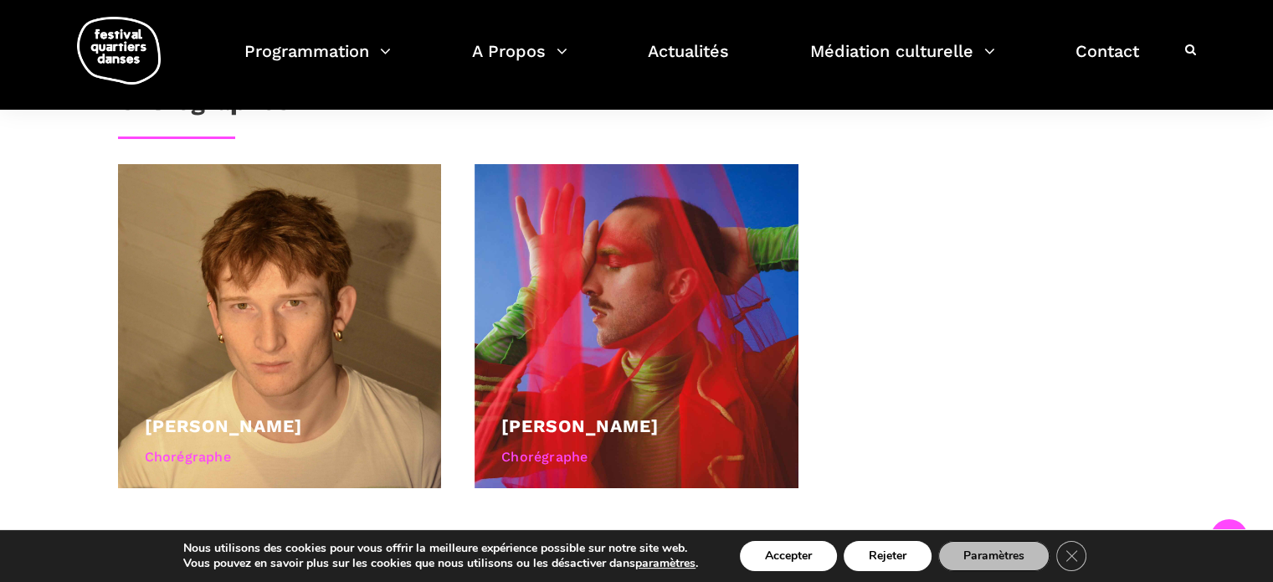
scroll to position [833, 0]
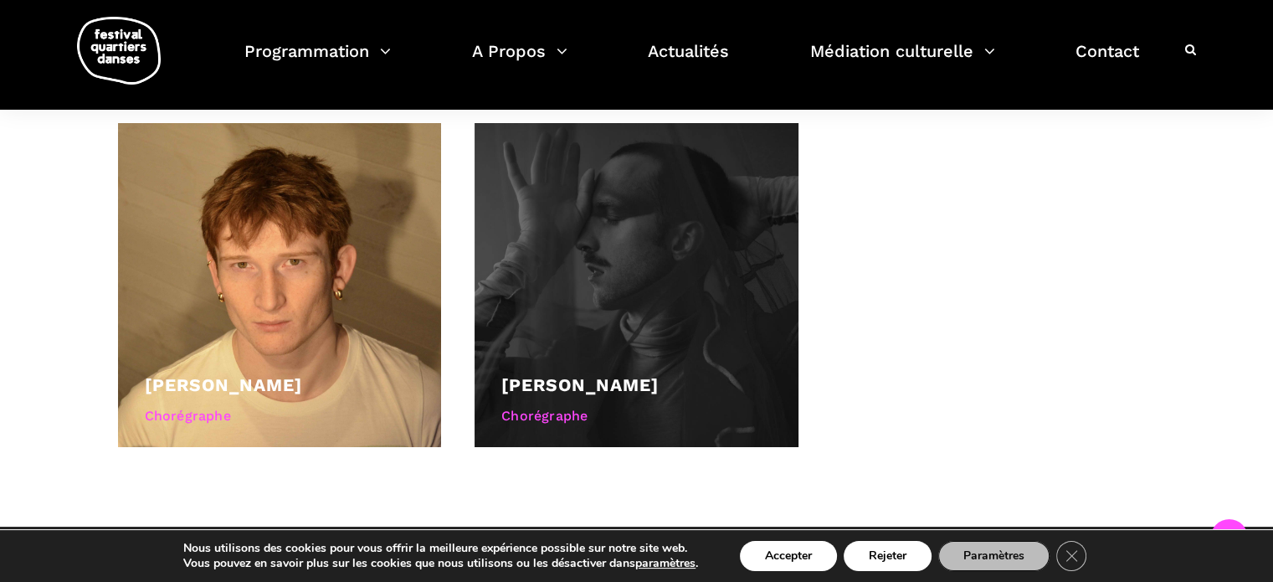
click at [553, 329] on div at bounding box center [636, 285] width 324 height 324
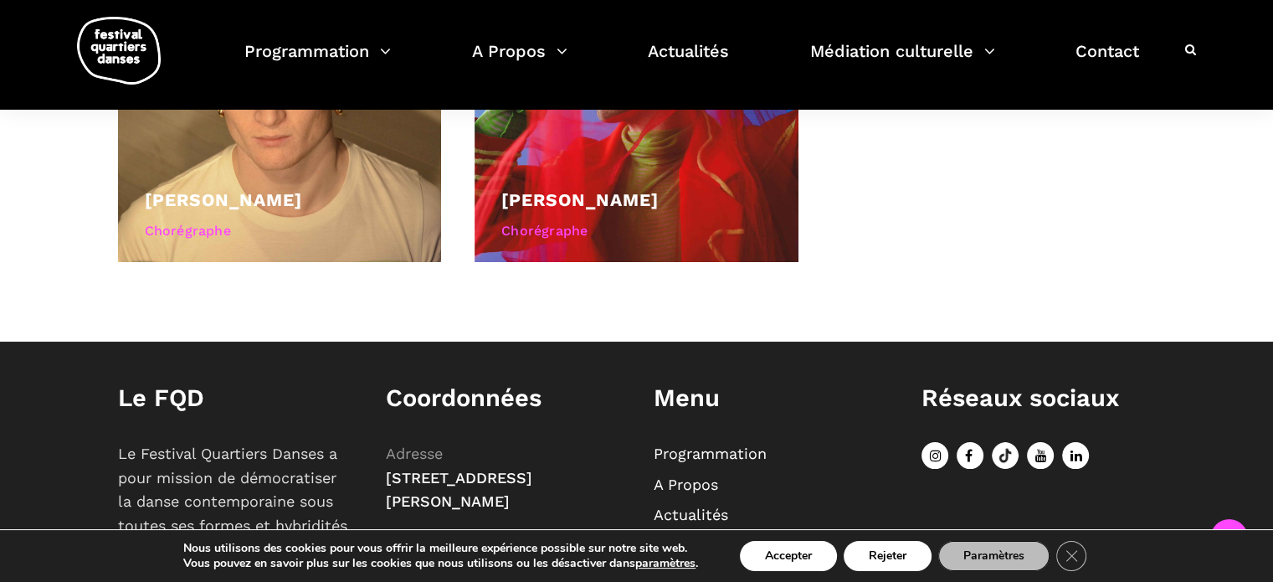
scroll to position [1007, 0]
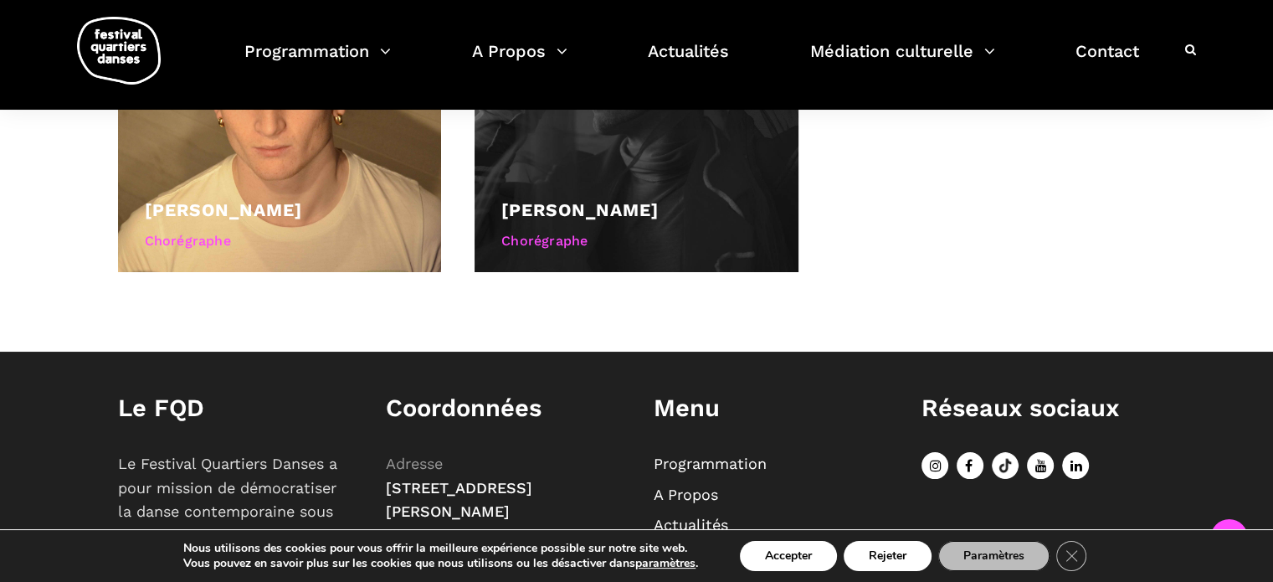
click at [550, 247] on div "Chorégraphe" at bounding box center [636, 241] width 270 height 22
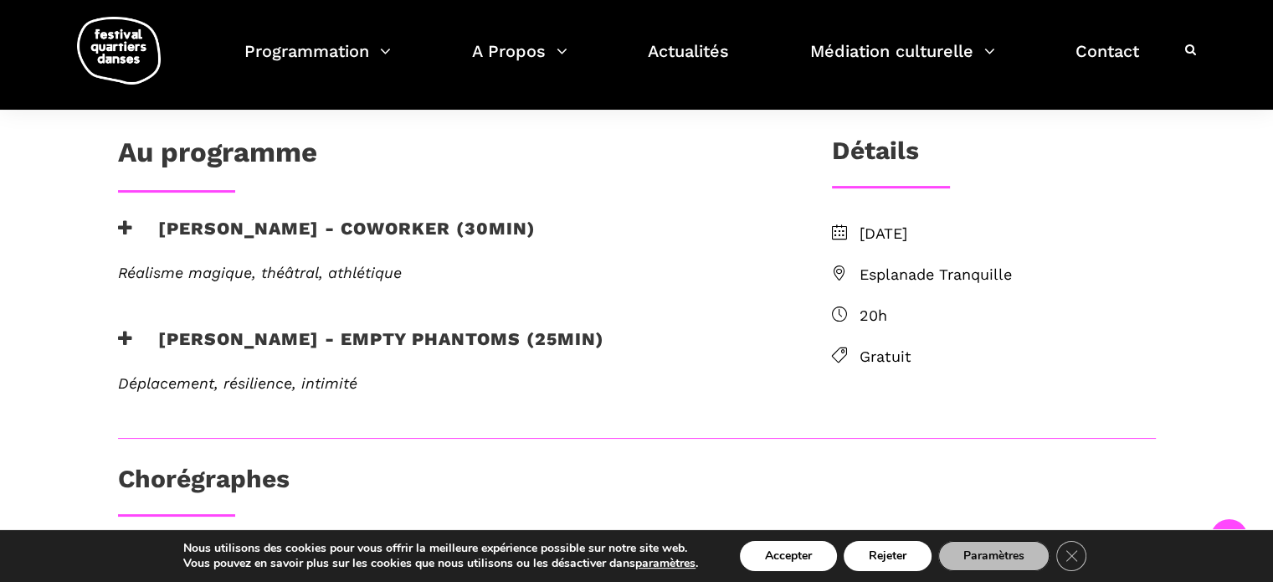
scroll to position [413, 0]
click at [122, 237] on h3 "Nicholas Bellefleur - coworker (30min)" at bounding box center [327, 239] width 418 height 42
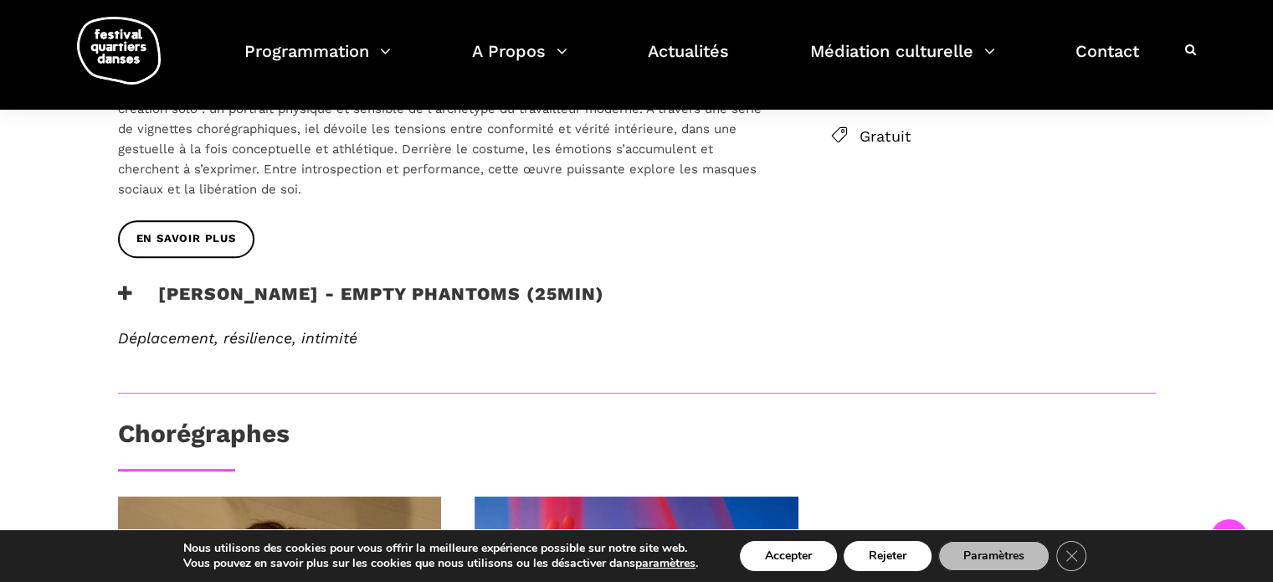
scroll to position [636, 0]
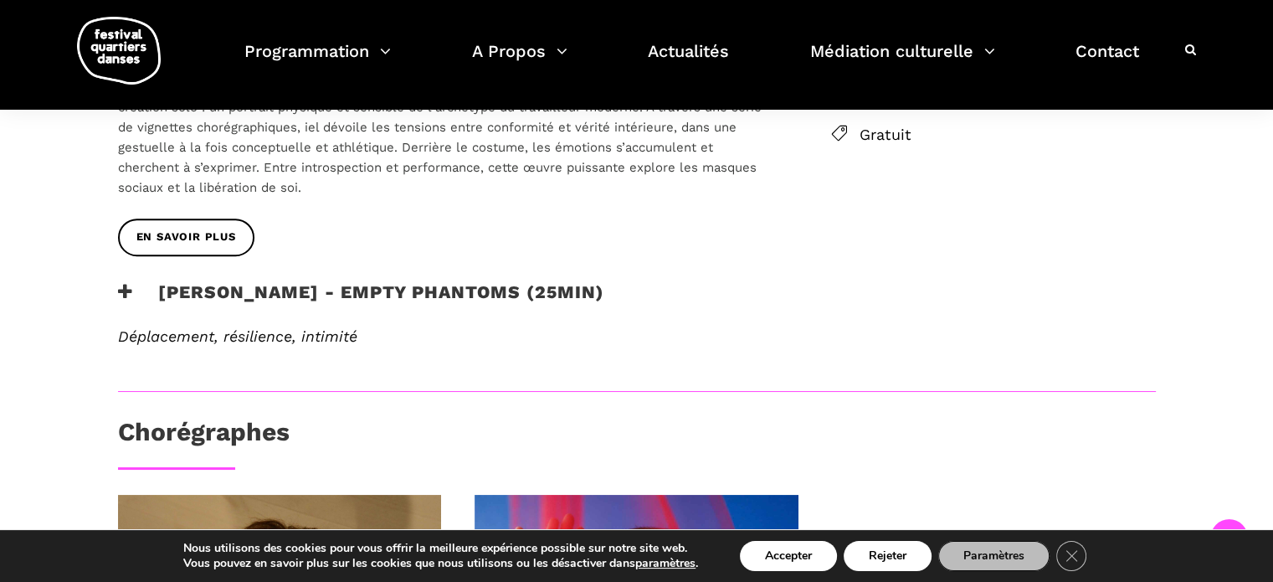
click at [124, 291] on icon at bounding box center [125, 292] width 15 height 18
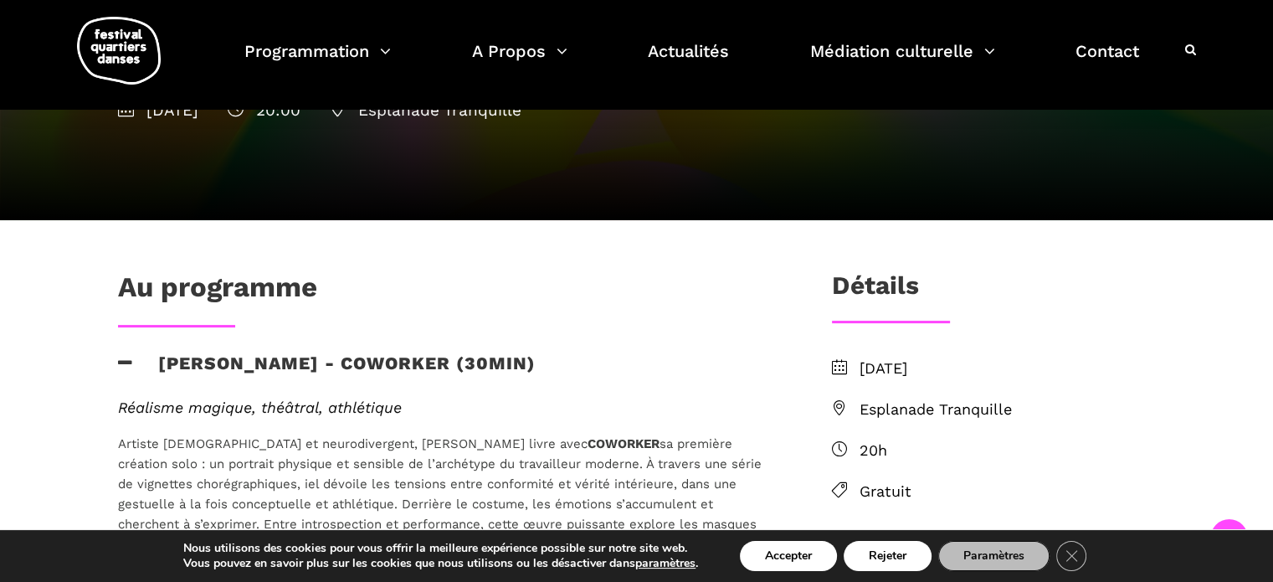
scroll to position [281, 0]
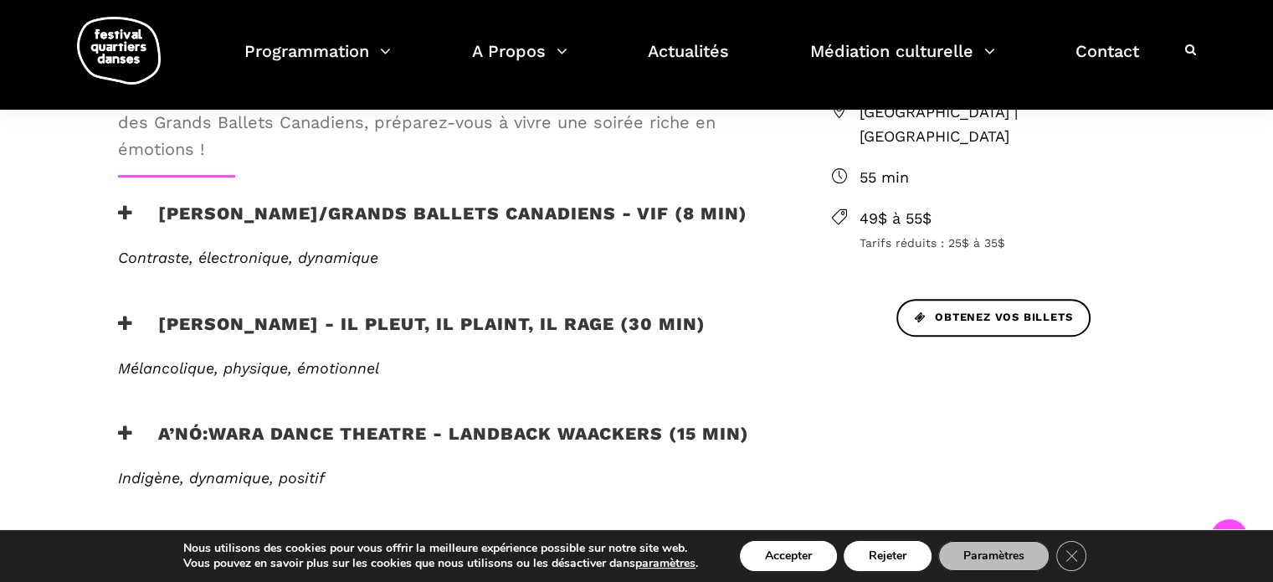
scroll to position [653, 0]
click at [125, 316] on icon at bounding box center [125, 324] width 15 height 18
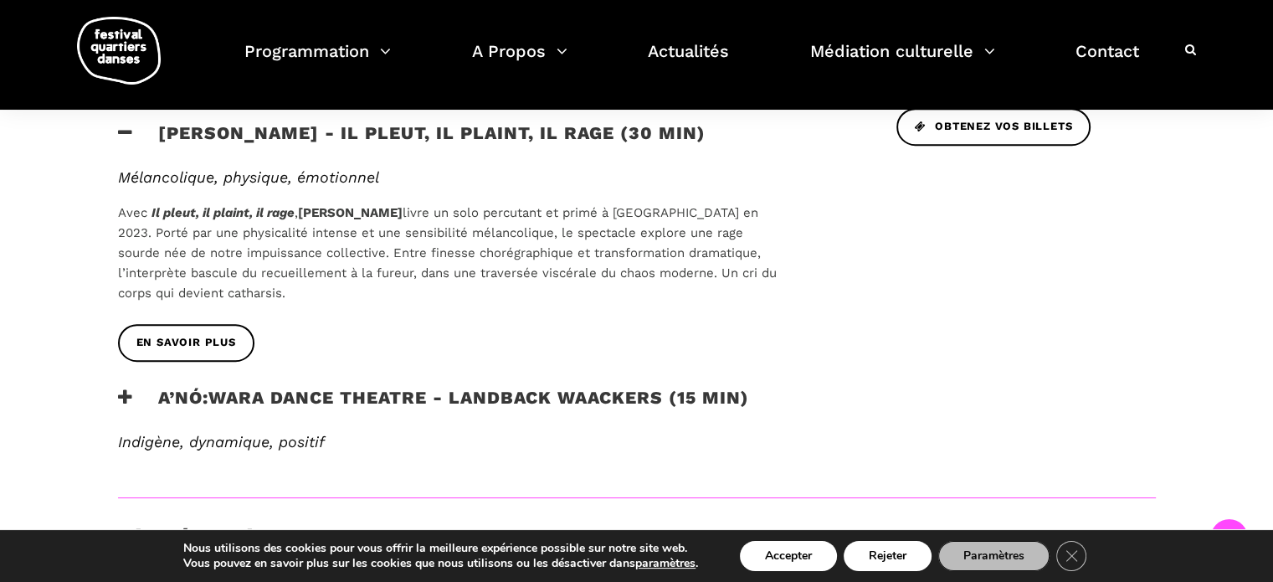
scroll to position [847, 0]
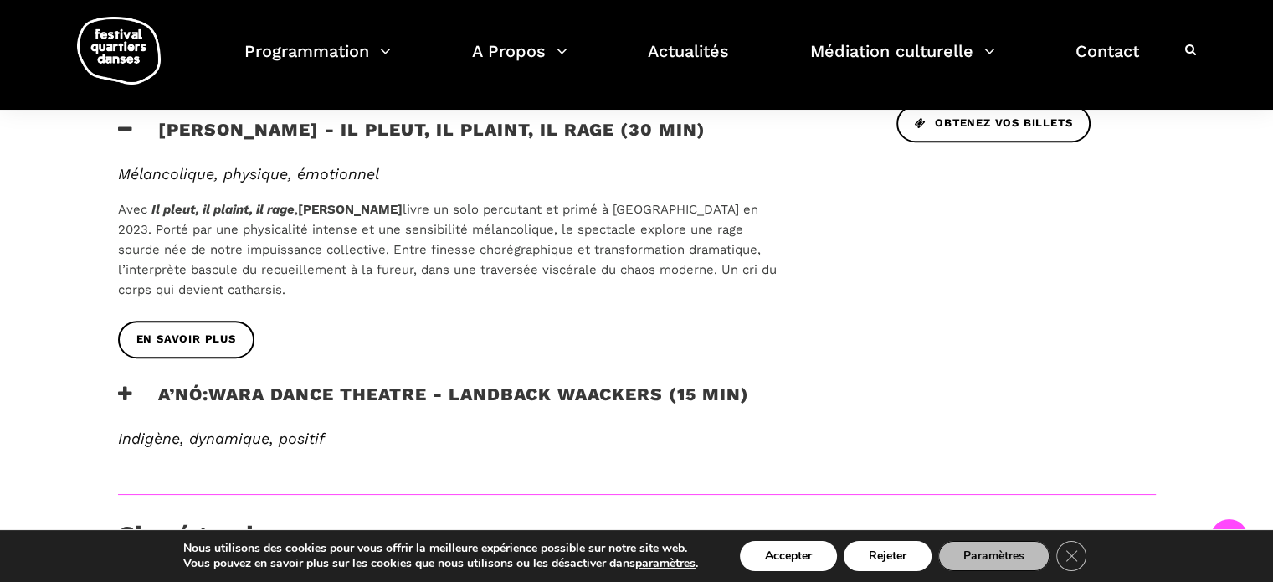
click at [121, 387] on icon at bounding box center [125, 394] width 15 height 18
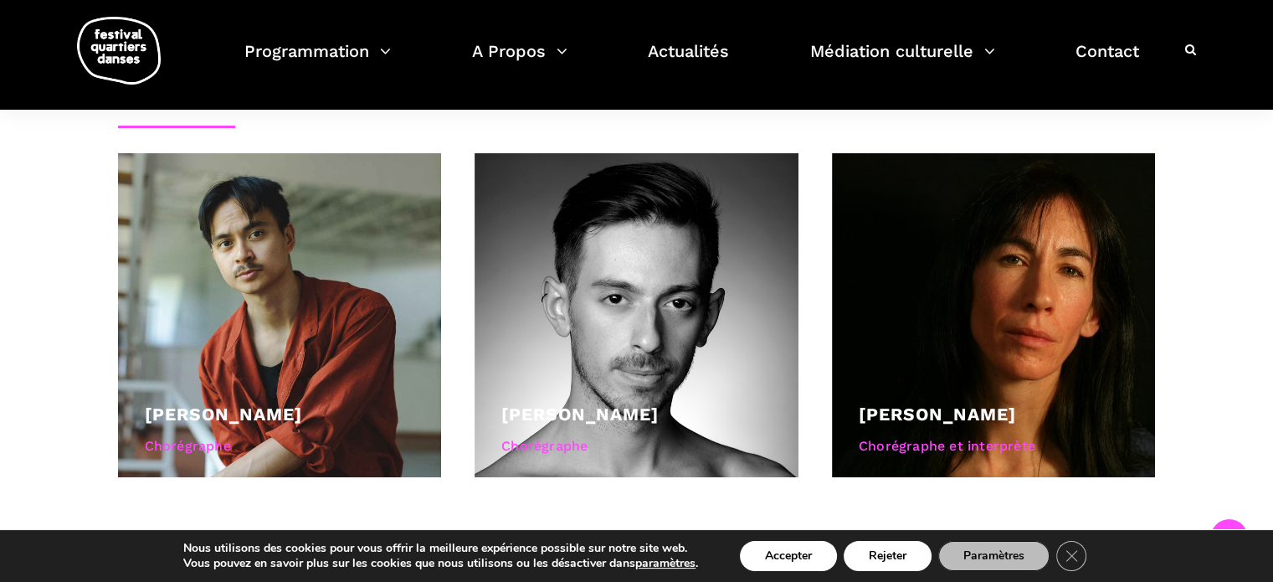
scroll to position [1466, 0]
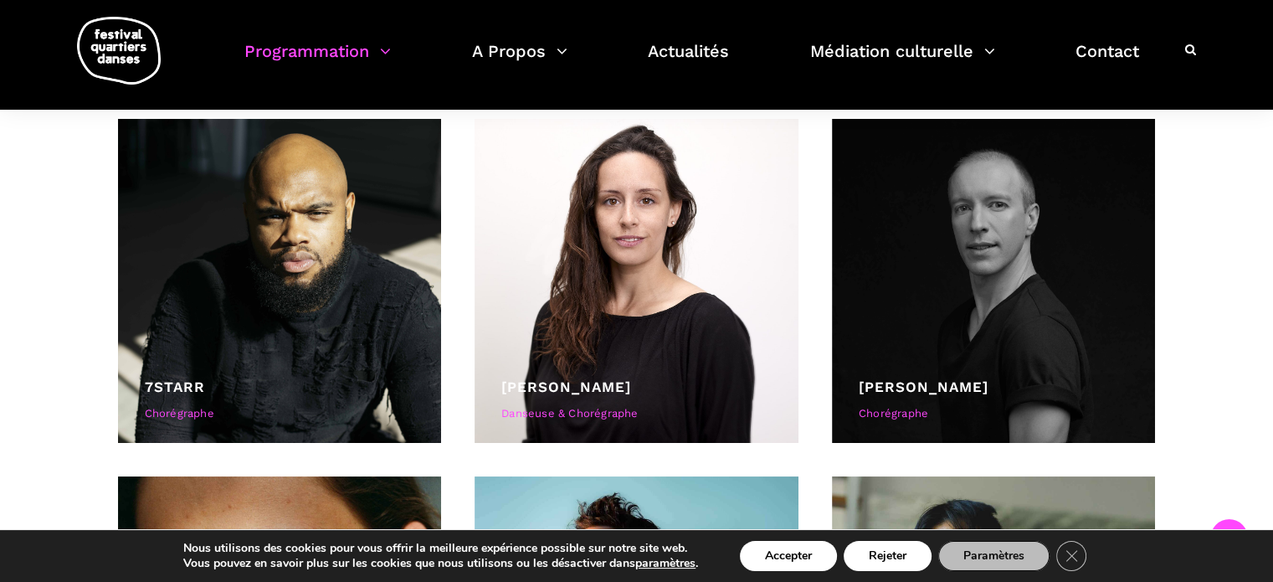
scroll to position [408, 0]
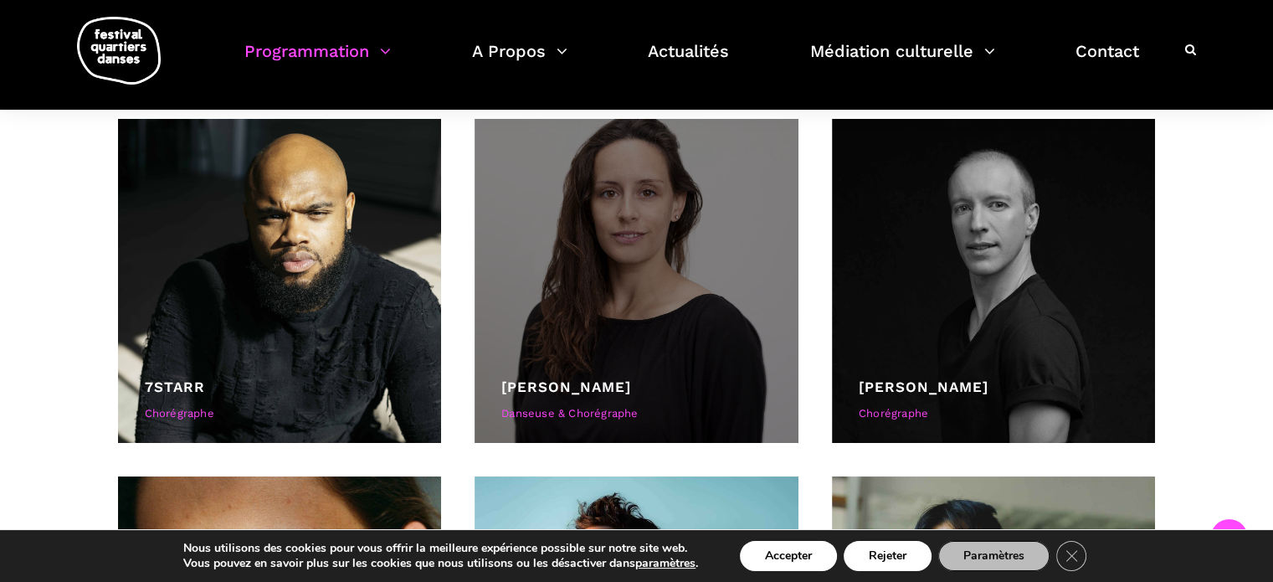
click at [567, 378] on link "[PERSON_NAME]" at bounding box center [566, 386] width 130 height 17
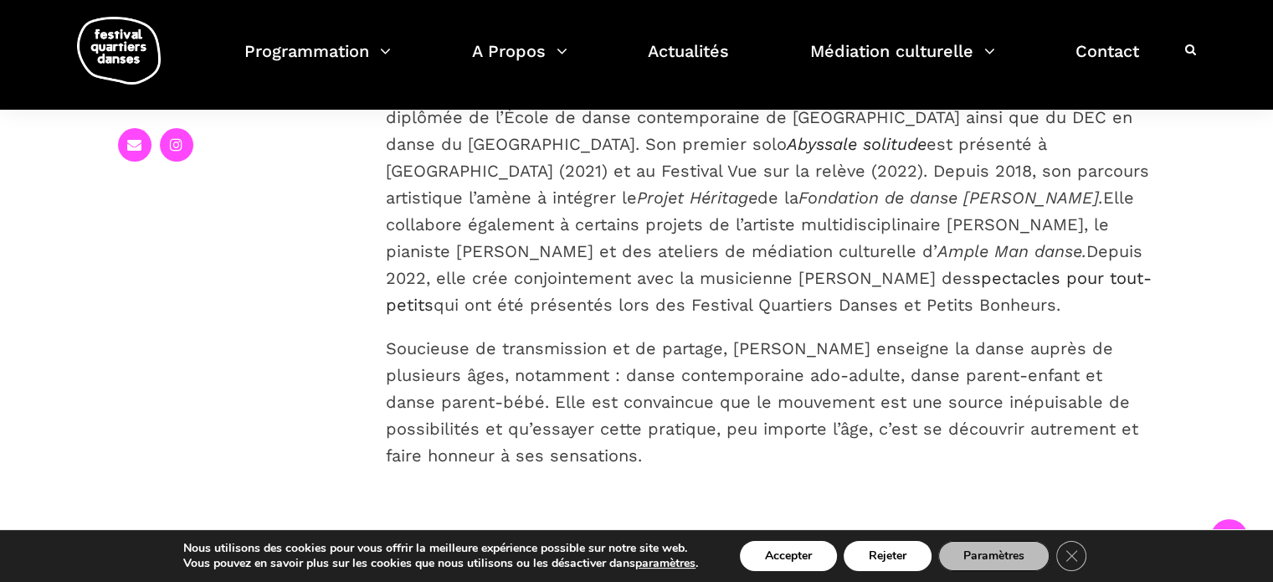
scroll to position [448, 0]
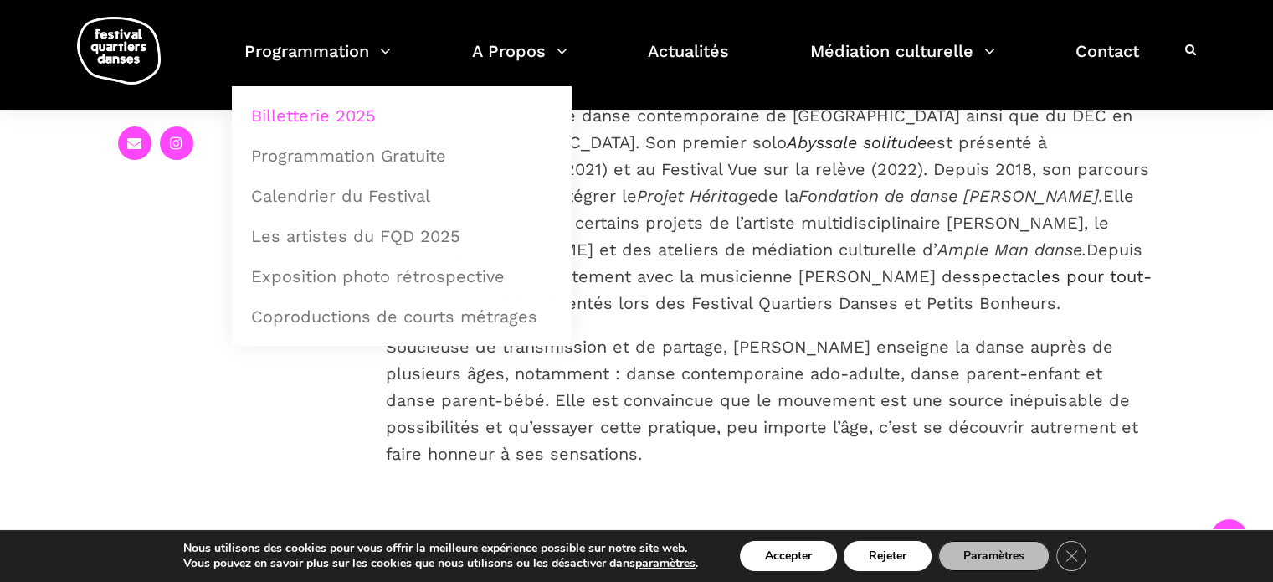
click at [326, 119] on link "Billetterie 2025" at bounding box center [401, 115] width 321 height 38
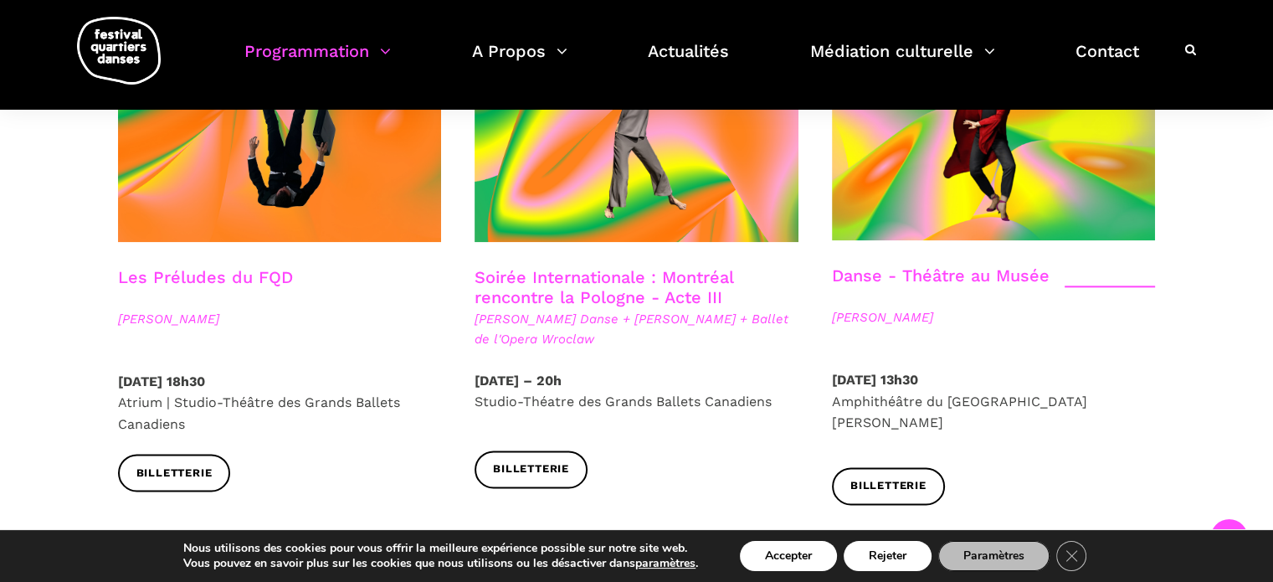
scroll to position [1994, 0]
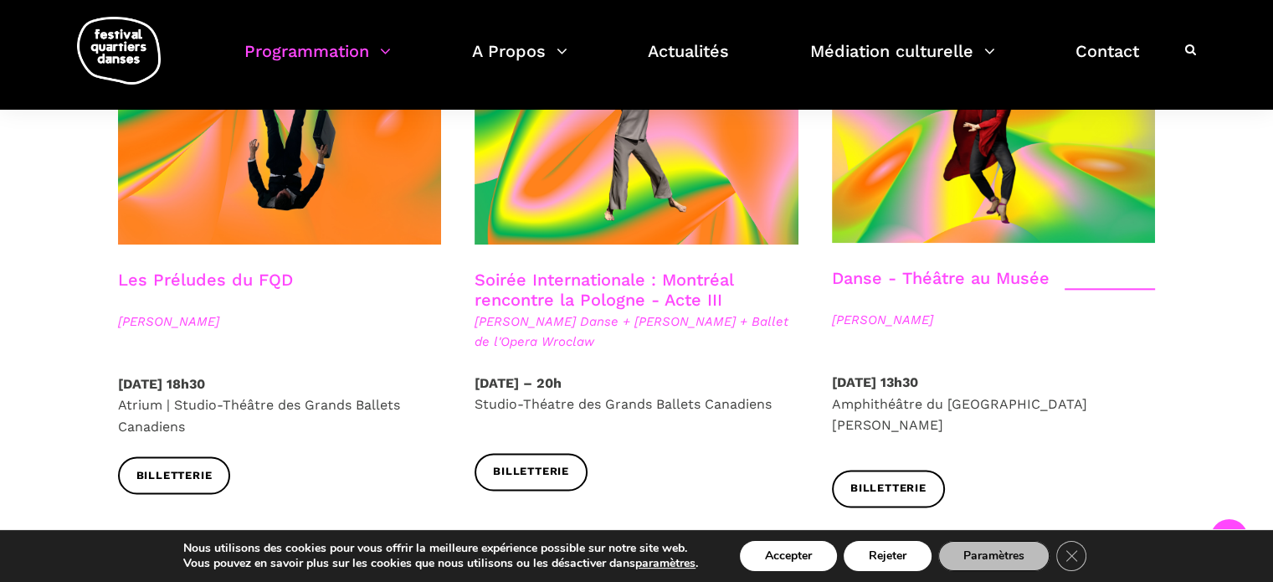
click at [536, 269] on link "Soirée Internationale : Montréal rencontre la Pologne - Acte III" at bounding box center [603, 289] width 259 height 40
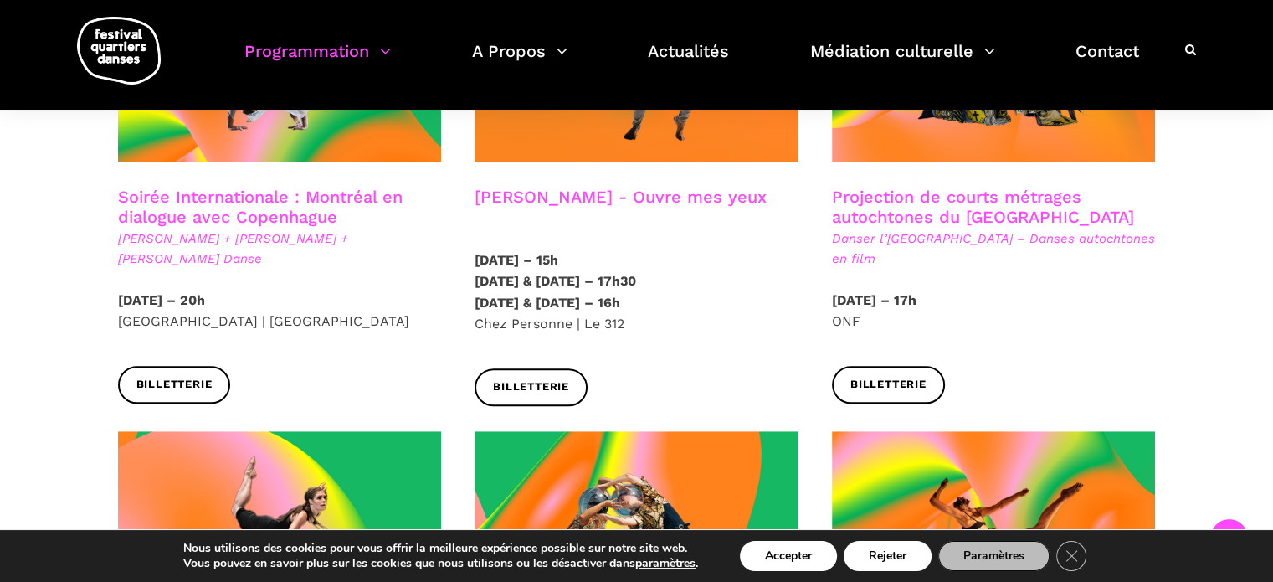
scroll to position [1084, 0]
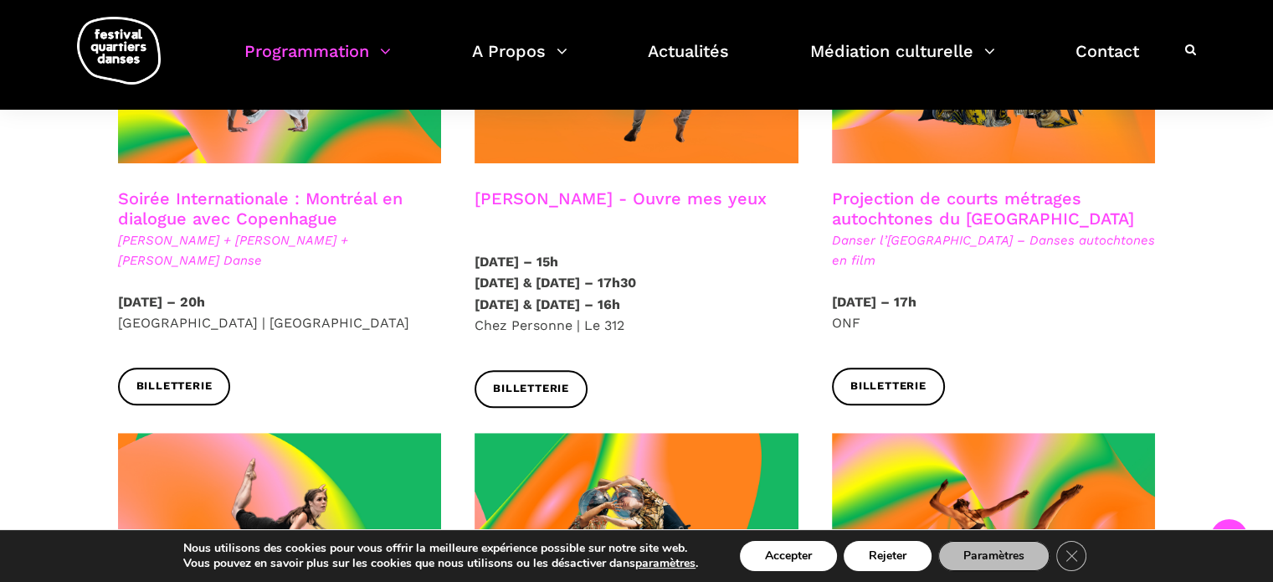
click at [351, 190] on h3 "Soirée Internationale : Montréal en dialogue avec Copenhague" at bounding box center [280, 209] width 324 height 42
click at [175, 188] on link "Soirée Internationale : Montréal en dialogue avec Copenhague" at bounding box center [260, 208] width 284 height 40
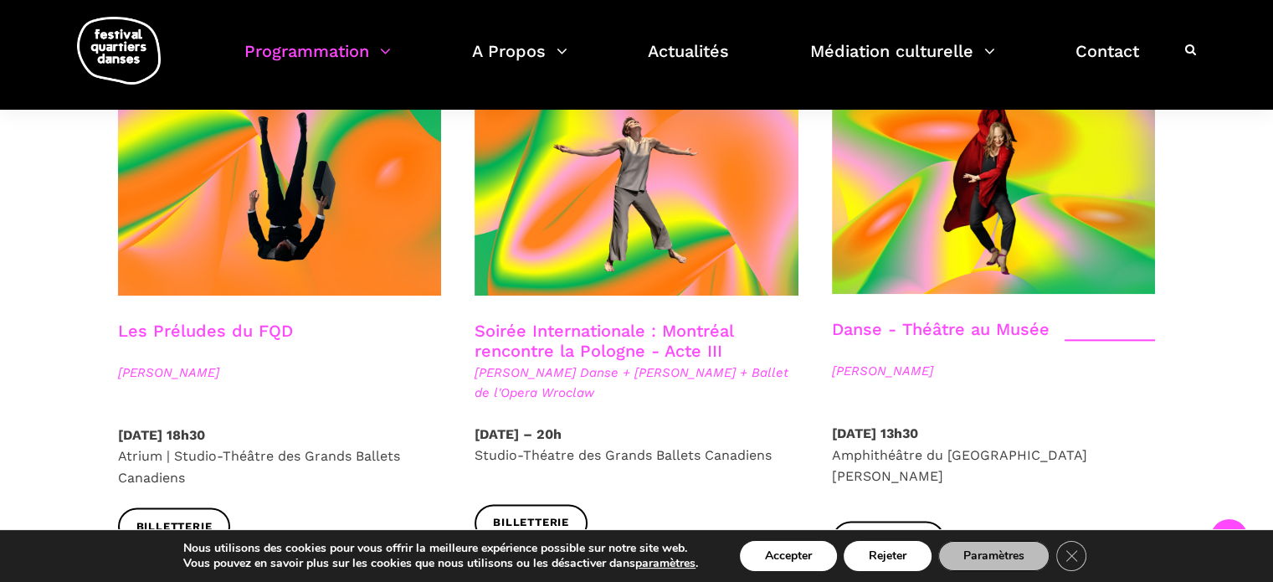
scroll to position [1948, 0]
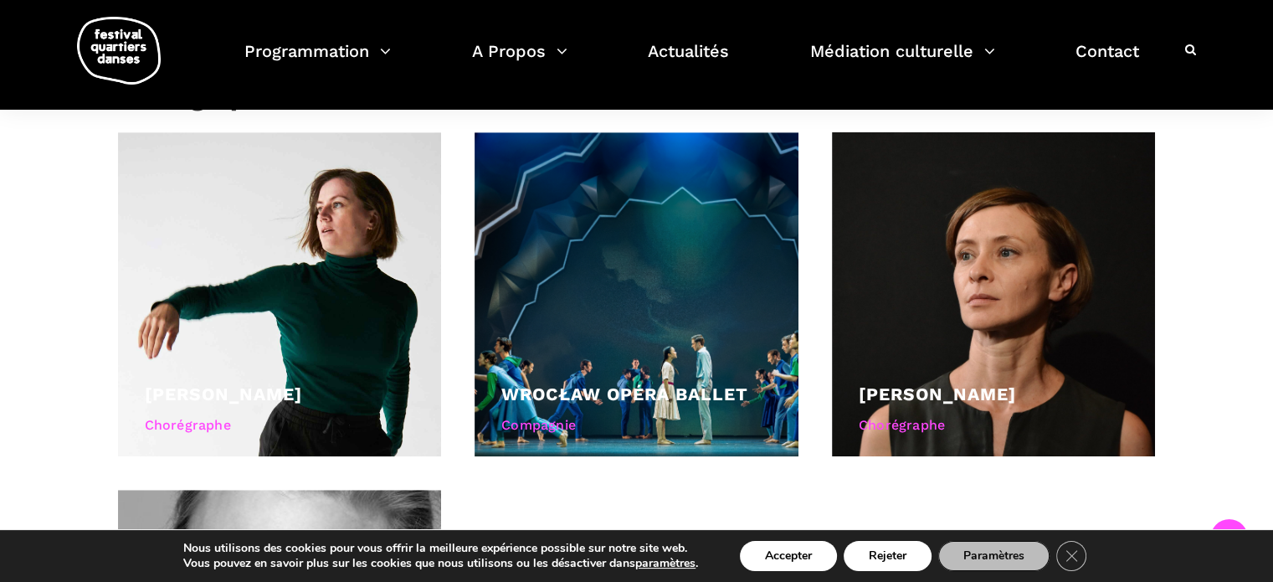
scroll to position [1242, 0]
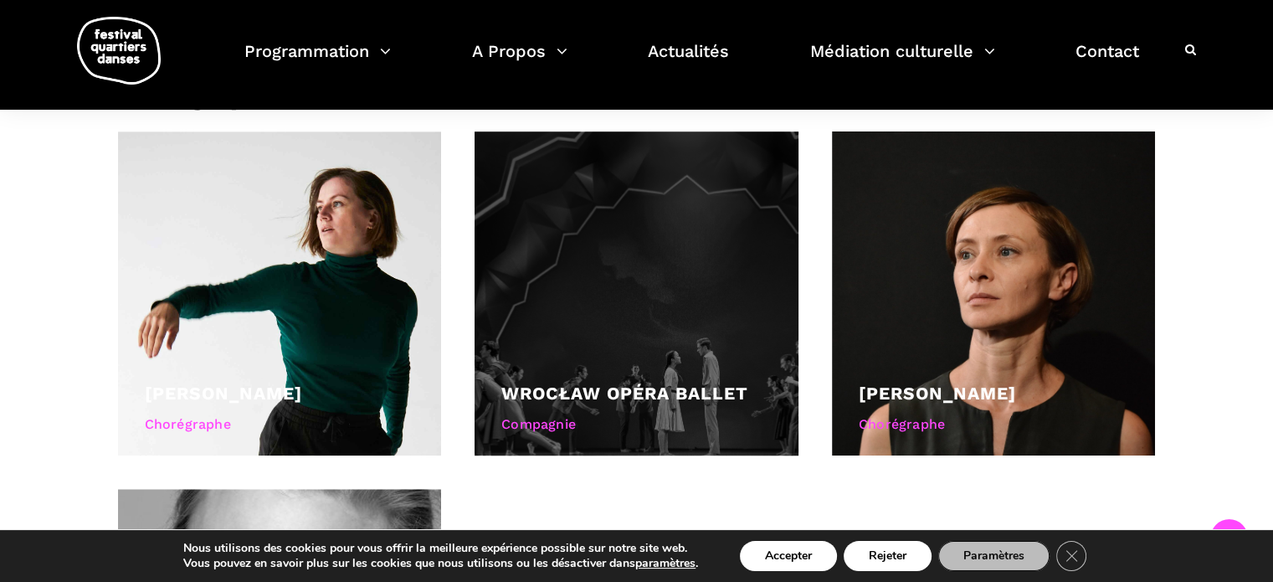
click at [617, 245] on div at bounding box center [636, 293] width 324 height 324
click at [640, 317] on div at bounding box center [636, 293] width 324 height 324
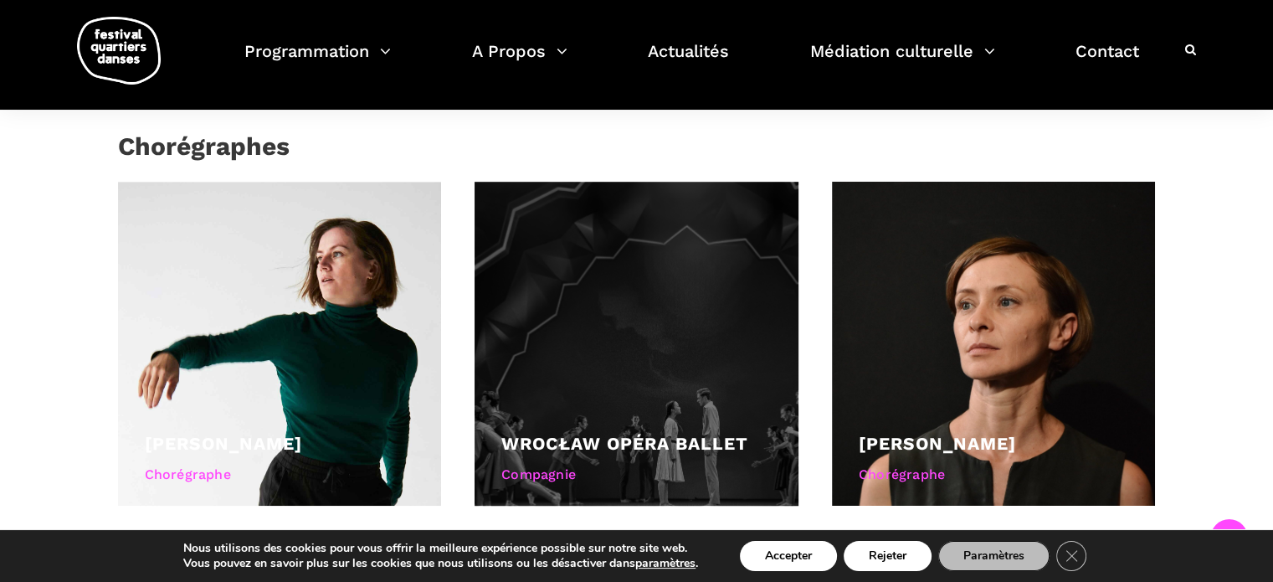
scroll to position [1177, 0]
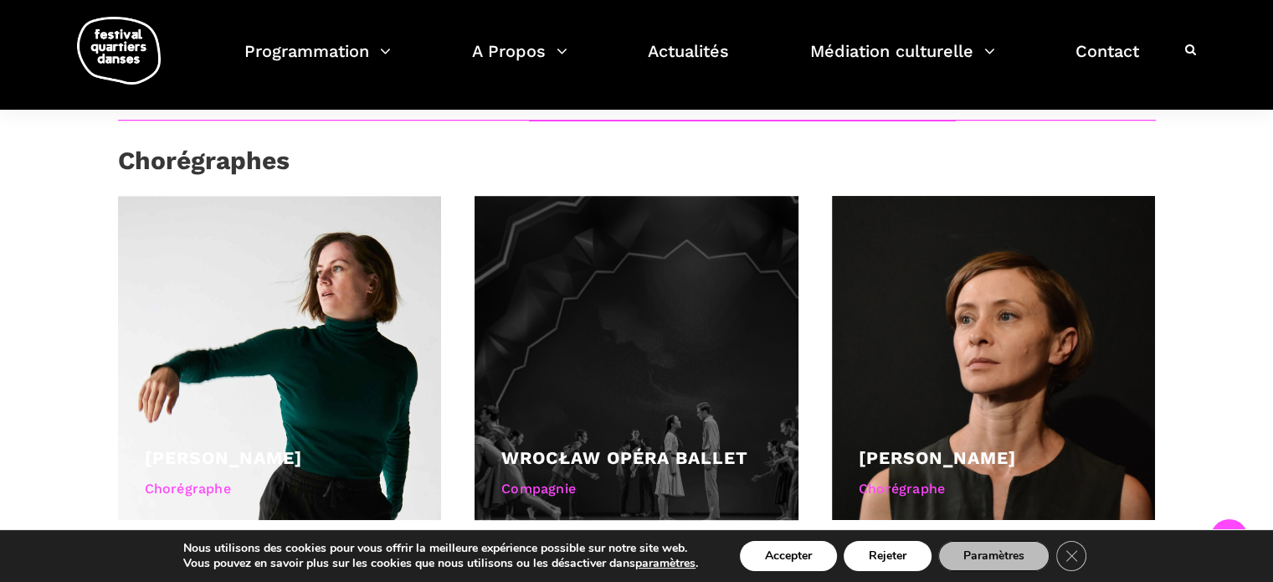
click at [640, 317] on div at bounding box center [636, 358] width 324 height 324
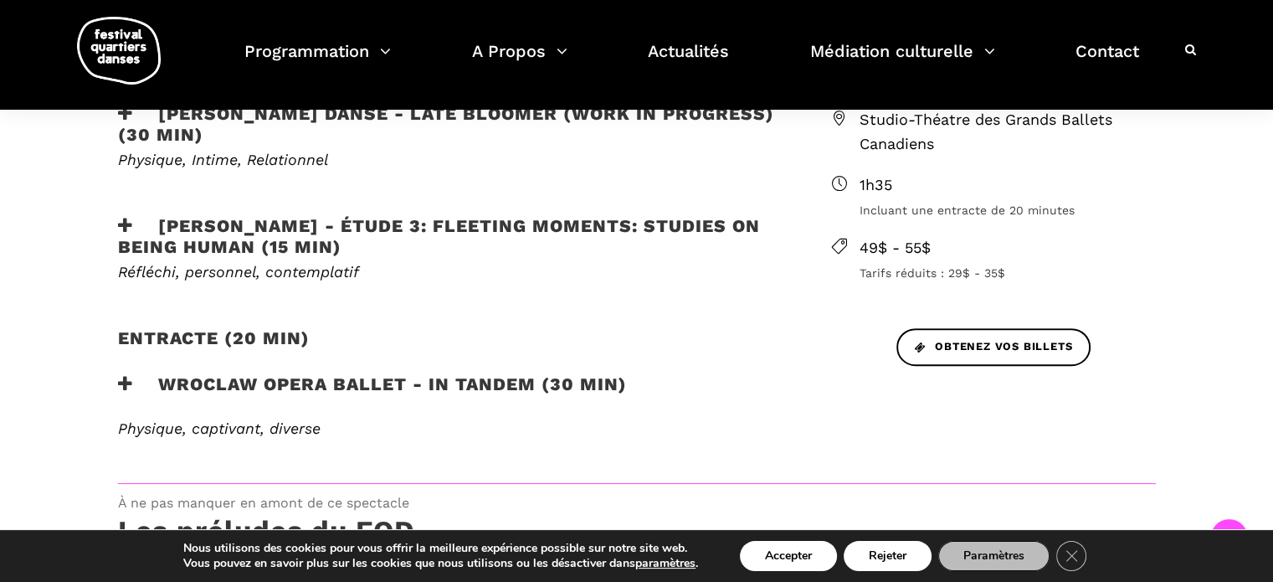
scroll to position [673, 0]
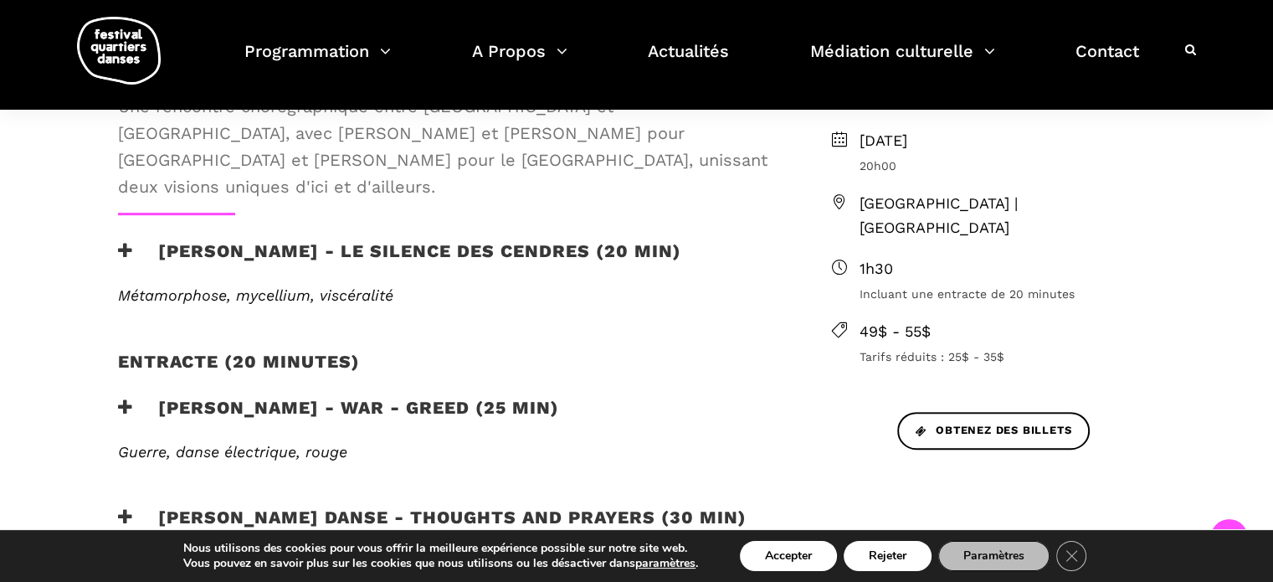
scroll to position [565, 0]
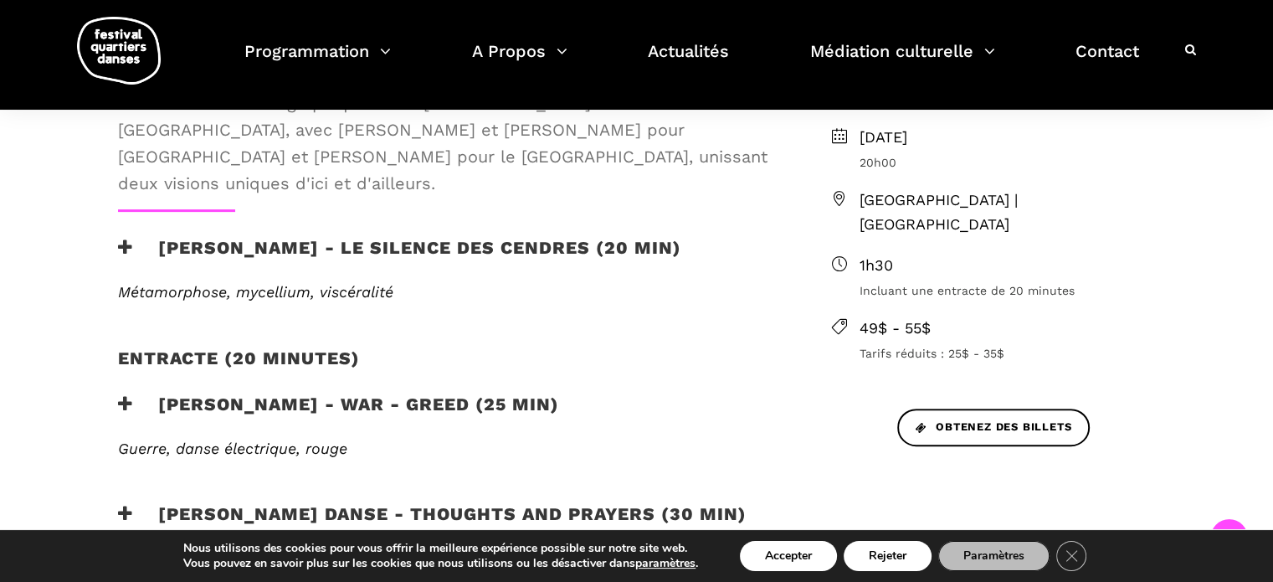
click at [127, 238] on icon at bounding box center [125, 247] width 15 height 18
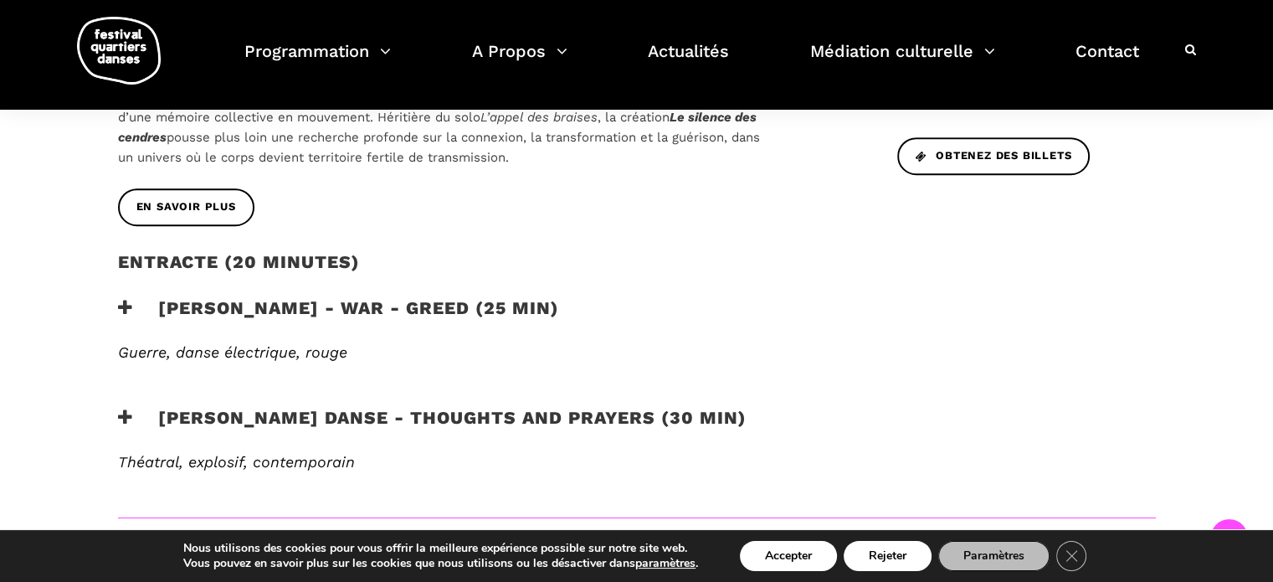
scroll to position [840, 0]
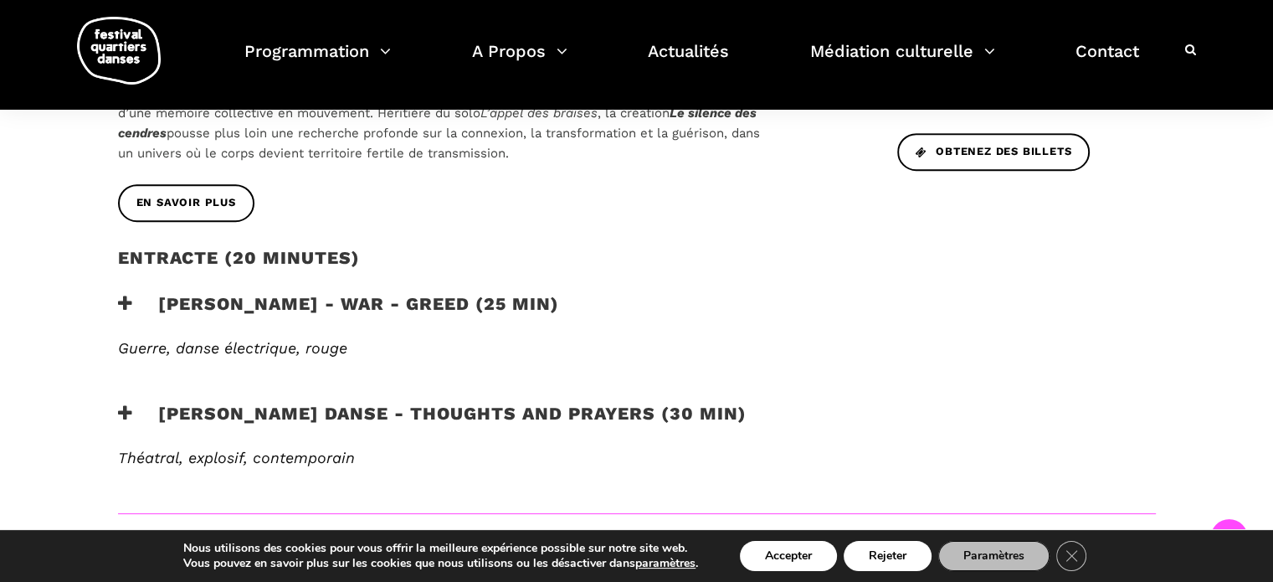
click at [121, 295] on icon at bounding box center [125, 304] width 15 height 18
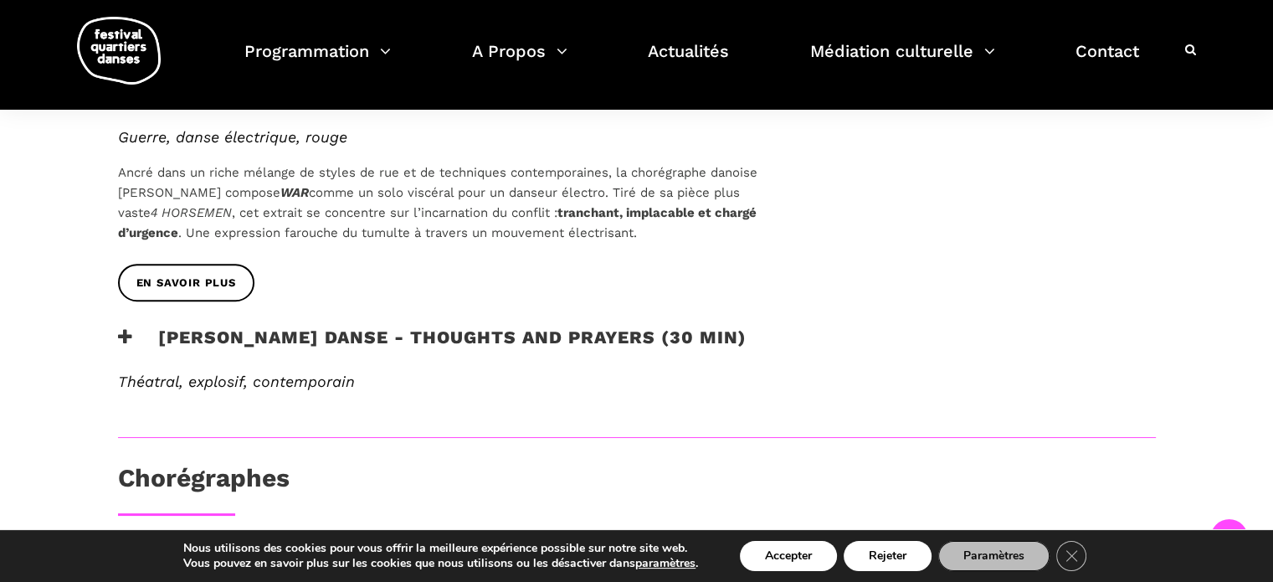
scroll to position [1059, 0]
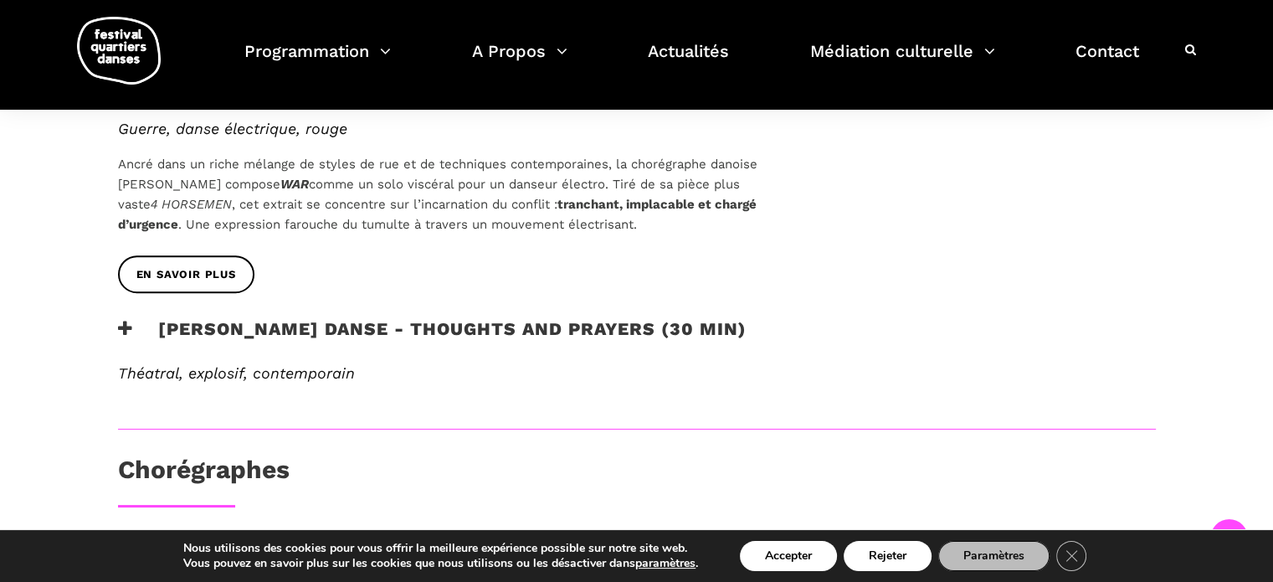
click at [127, 320] on icon at bounding box center [125, 329] width 15 height 18
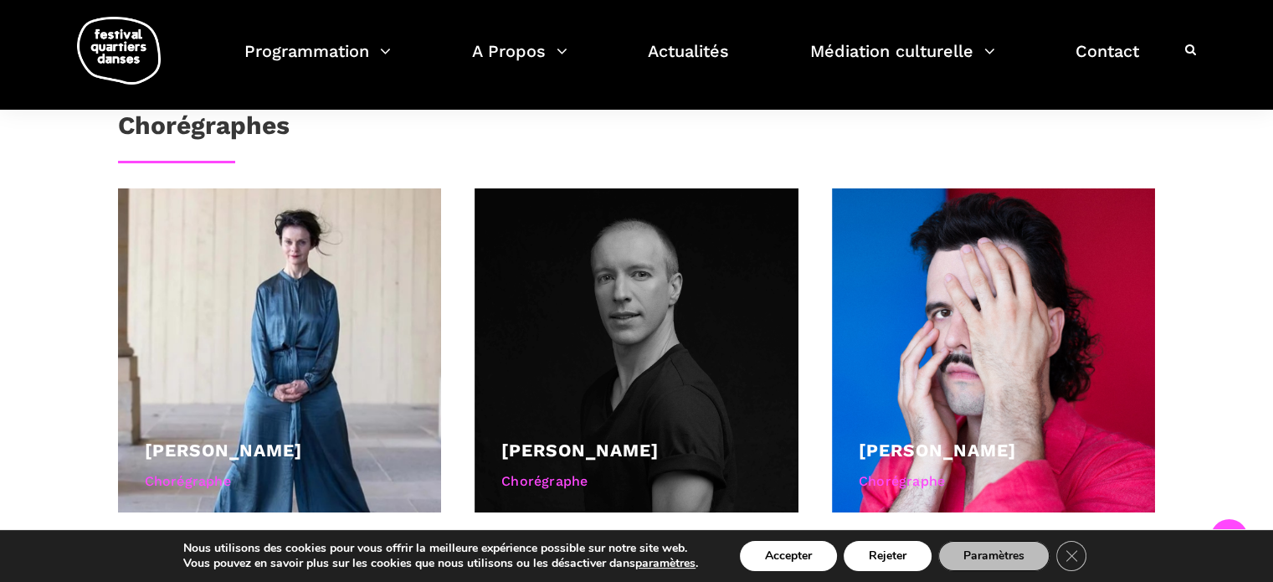
scroll to position [1576, 0]
